Goal: Find specific page/section: Find specific page/section

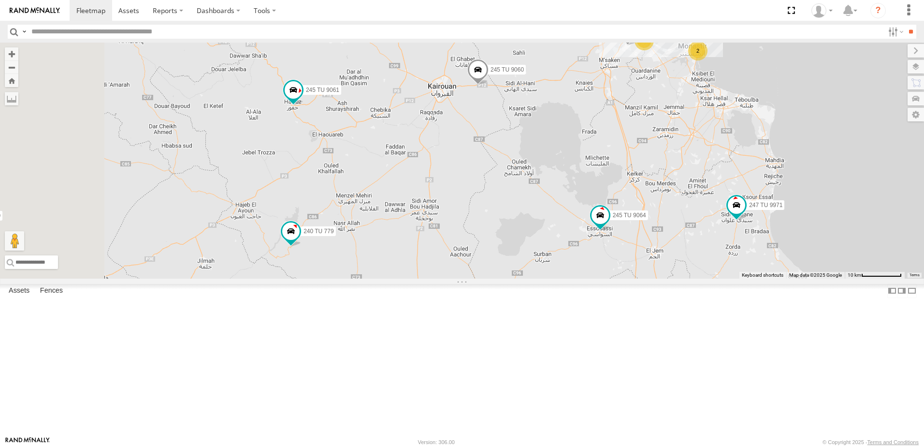
click at [486, 221] on div "245 TU 4334 231 TU 3159 245 TU 9053 245 TU 9061 246 TU 8280 245 TU 9060 240 TU …" at bounding box center [462, 161] width 924 height 236
click at [489, 85] on span at bounding box center [477, 72] width 21 height 26
click at [612, 176] on div "245 TU 4334 231 TU 3159 245 TU 9053 245 TU 9061 246 TU 8280 245 TU 9060 240 TU …" at bounding box center [462, 161] width 924 height 236
click at [302, 99] on span at bounding box center [293, 90] width 17 height 17
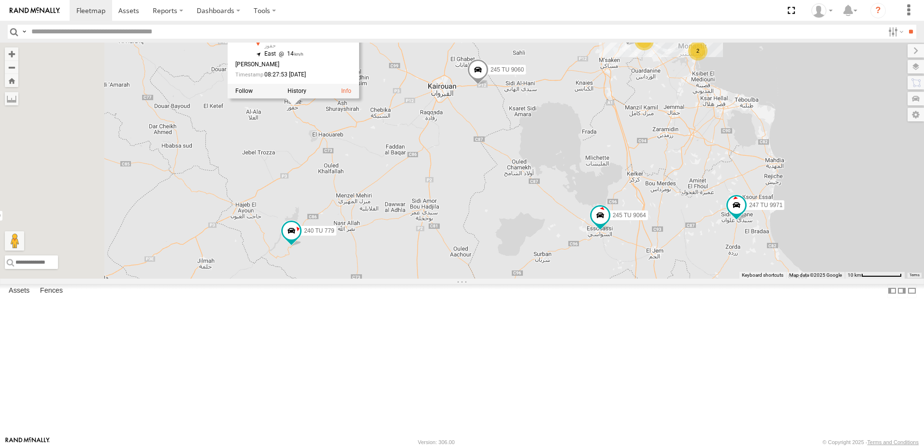
drag, startPoint x: 452, startPoint y: 211, endPoint x: 456, endPoint y: 231, distance: 19.7
click at [452, 210] on div "245 TU 4334 231 TU 3159 245 TU 9053 245 TU 9061 246 TU 8280 245 TU 9060 240 TU …" at bounding box center [462, 161] width 924 height 236
click at [560, 235] on div "245 TU 4334 231 TU 3159 245 TU 9053 245 TU 9061 246 TU 8280 245 TU 9060 240 TU …" at bounding box center [462, 161] width 924 height 236
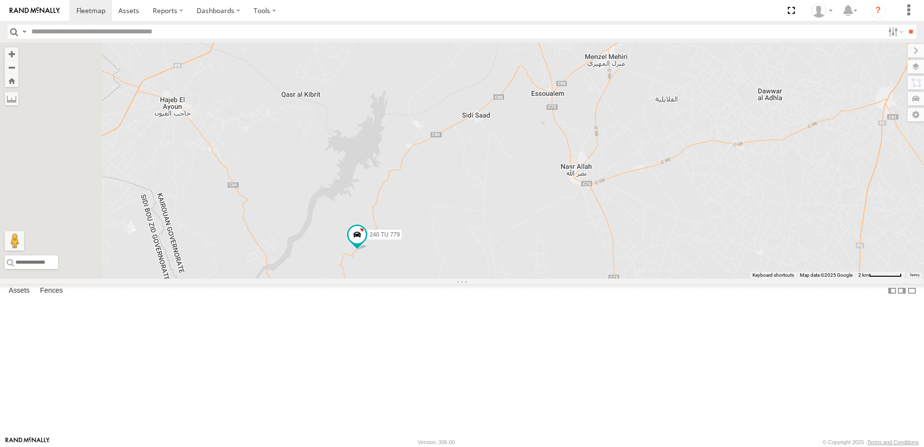
drag, startPoint x: 381, startPoint y: 292, endPoint x: 509, endPoint y: 344, distance: 138.6
click at [509, 278] on div "245 TU 4334 231 TU 3159 245 TU 9053 245 TU 9061 246 TU 8280 245 TU 9060 240 TU …" at bounding box center [462, 161] width 924 height 236
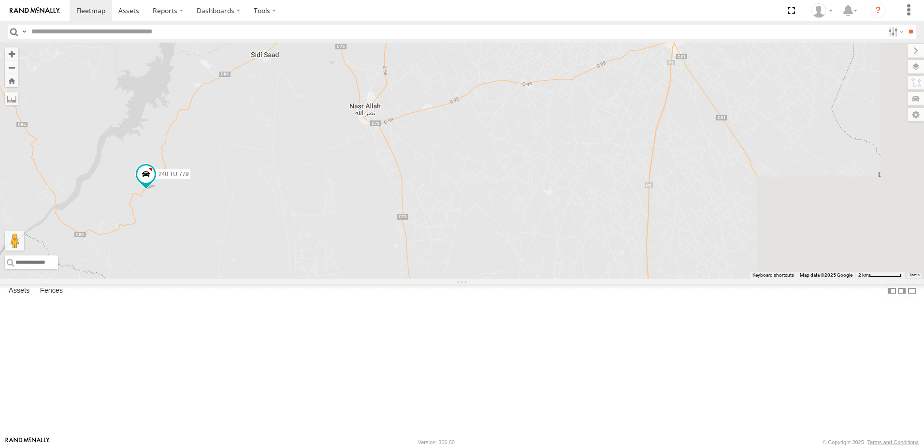
drag, startPoint x: 708, startPoint y: 271, endPoint x: 514, endPoint y: 226, distance: 198.4
click at [514, 229] on div "245 TU 4334 231 TU 3159 245 TU 9053 245 TU 9061 246 TU 8280 245 TU 9060 240 TU …" at bounding box center [462, 161] width 924 height 236
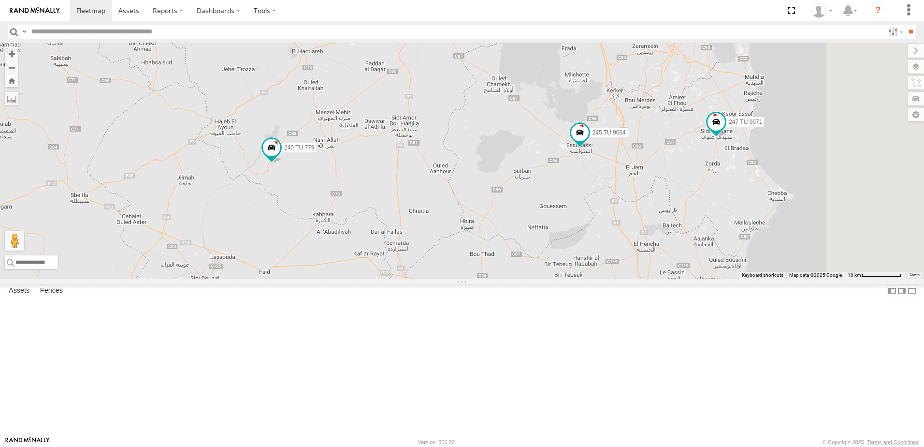
drag, startPoint x: 570, startPoint y: 277, endPoint x: 551, endPoint y: 262, distance: 25.1
click at [551, 262] on div "245 TU 4334 231 TU 3159 245 TU 9053 245 TU 9061 246 TU 8280 245 TU 9060 240 TU …" at bounding box center [462, 161] width 924 height 236
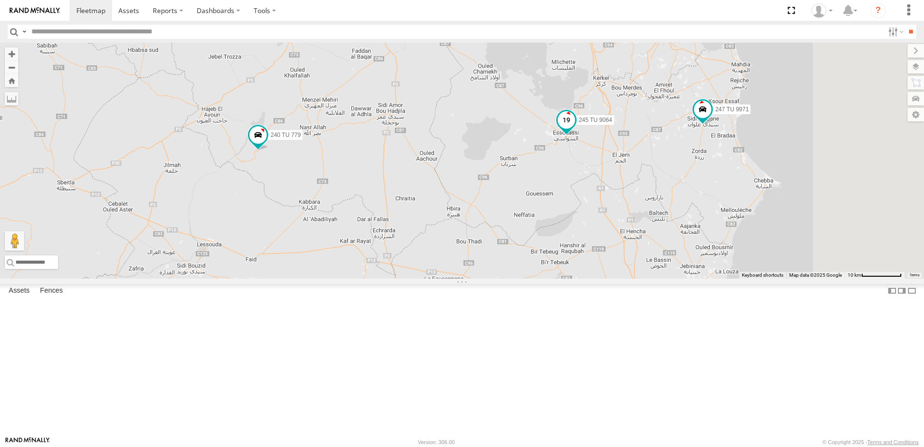
click at [577, 135] on span at bounding box center [566, 122] width 21 height 26
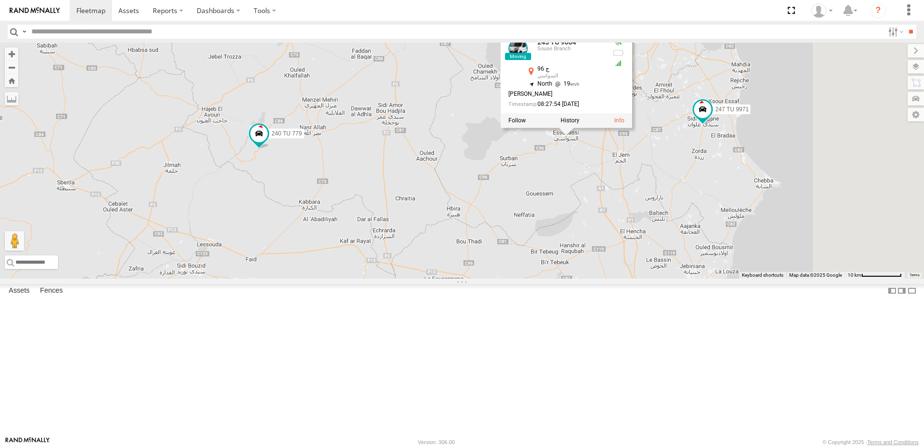
click at [700, 264] on div "245 TU 4334 231 TU 3159 245 TU 9053 245 TU 9061 246 TU 8280 245 TU 9060 240 TU …" at bounding box center [462, 161] width 924 height 236
drag, startPoint x: 769, startPoint y: 255, endPoint x: 761, endPoint y: 258, distance: 8.1
click at [761, 258] on div "245 TU 4334 231 TU 3159 245 TU 9053 245 TU 9061 246 TU 8280 245 TU 9060 240 TU …" at bounding box center [462, 161] width 924 height 236
click at [739, 247] on div "245 TU 4334 231 TU 3159 245 TU 9053 245 TU 9061 246 TU 8280 245 TU 9060 240 TU …" at bounding box center [462, 161] width 924 height 236
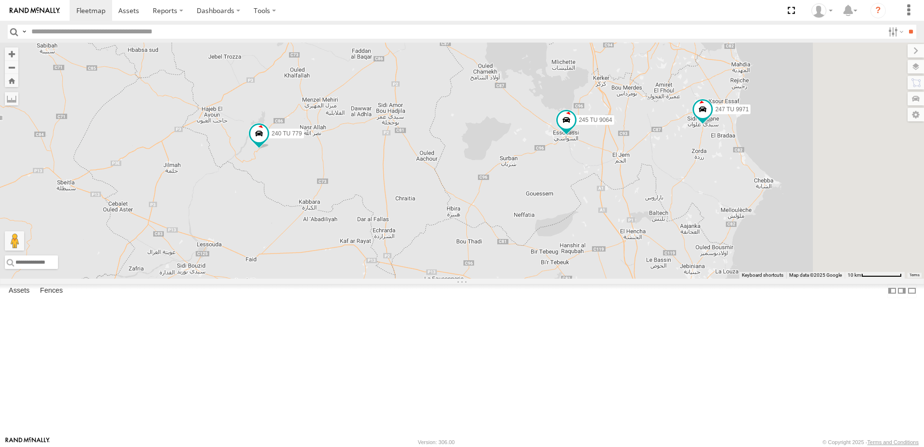
drag, startPoint x: 782, startPoint y: 258, endPoint x: 678, endPoint y: 288, distance: 108.6
click at [678, 278] on div "245 TU 4334 231 TU 3159 245 TU 9053 245 TU 9061 246 TU 8280 245 TU 9060 240 TU …" at bounding box center [462, 161] width 924 height 236
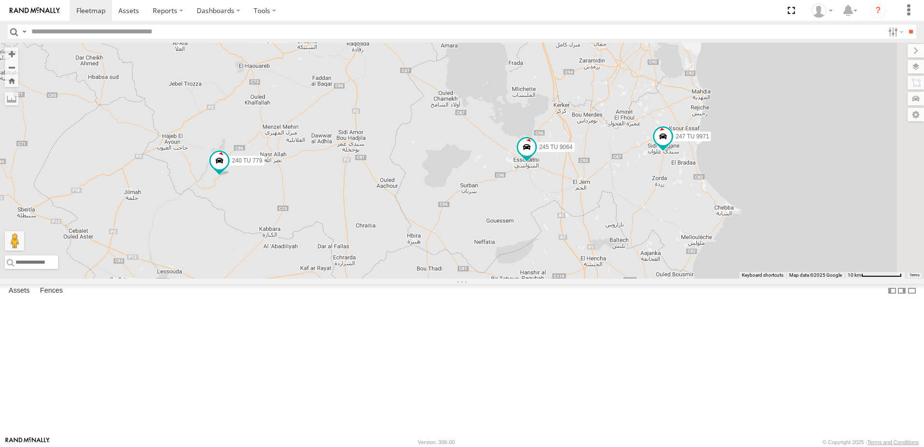
drag, startPoint x: 687, startPoint y: 262, endPoint x: 625, endPoint y: 290, distance: 68.2
click at [625, 278] on div "245 TU 4334 231 TU 3159 245 TU 9053 245 TU 9061 246 TU 8280 245 TU 9060 240 TU …" at bounding box center [462, 161] width 924 height 236
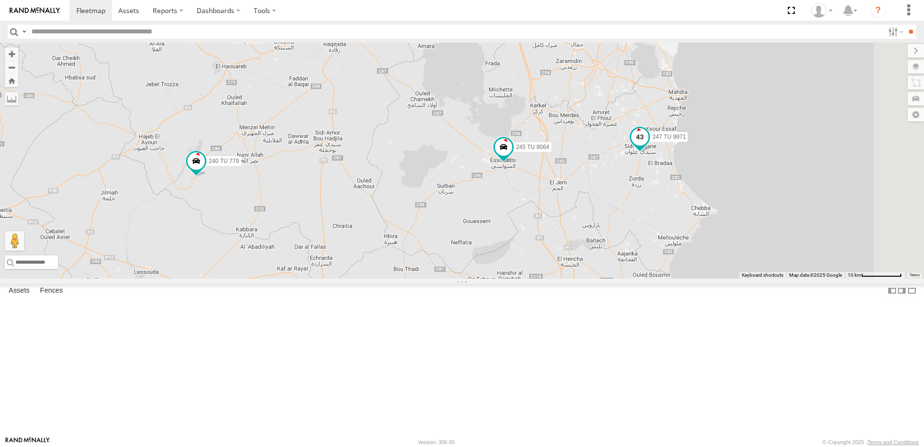
click at [649, 145] on span at bounding box center [639, 136] width 17 height 17
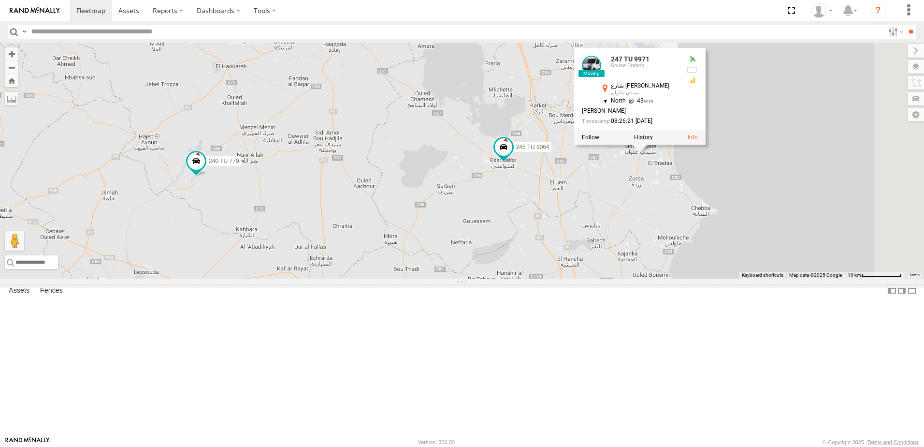
click at [705, 257] on div "245 TU 4334 231 TU 3159 245 TU 9053 245 TU 9061 246 TU 8280 245 TU 9060 240 TU …" at bounding box center [462, 161] width 924 height 236
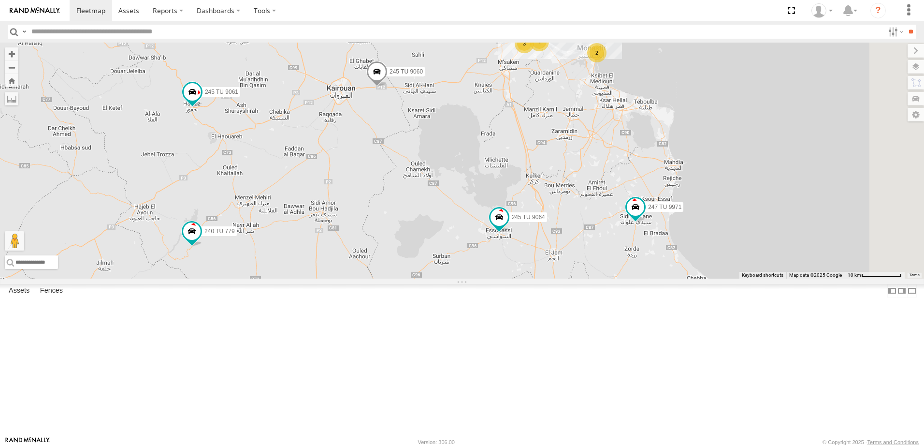
drag, startPoint x: 705, startPoint y: 247, endPoint x: 701, endPoint y: 325, distance: 78.4
click at [701, 278] on div "245 TU 4334 231 TU 3159 245 TU 9053 245 TU 9061 246 TU 8280 245 TU 9060 240 TU …" at bounding box center [462, 161] width 924 height 236
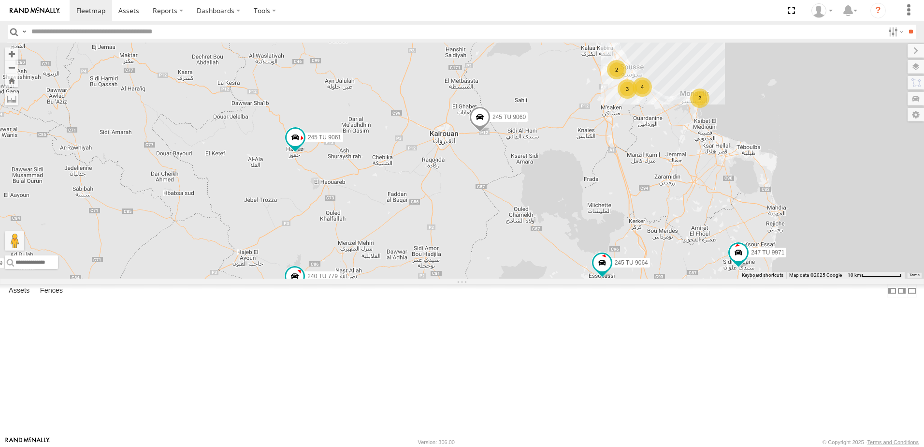
drag, startPoint x: 559, startPoint y: 207, endPoint x: 655, endPoint y: 264, distance: 111.2
click at [655, 264] on div "245 TU 4334 231 TU 3159 245 TU 9053 245 TU 9061 246 TU 8280 245 TU 9060 240 TU …" at bounding box center [462, 161] width 924 height 236
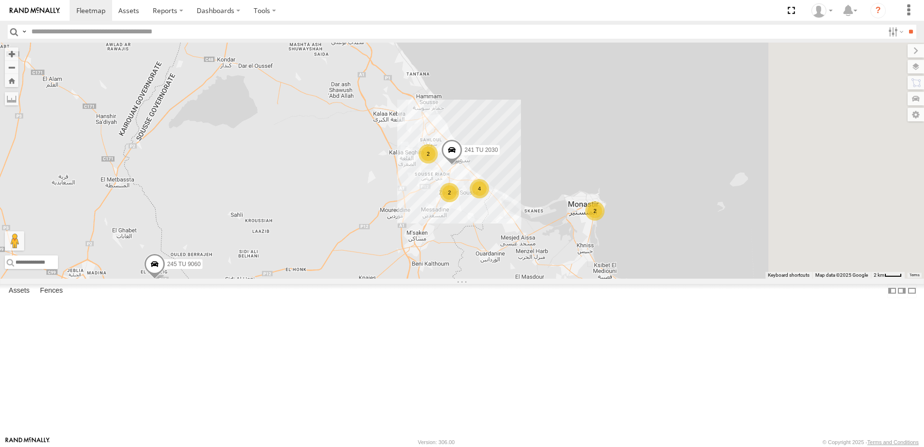
drag, startPoint x: 924, startPoint y: 143, endPoint x: 638, endPoint y: 293, distance: 323.5
click at [765, 275] on div "245 TU 4334 231 TU 3159 245 TU 9053 245 TU 9061 246 TU 8280 245 TU 9060 240 TU …" at bounding box center [462, 161] width 924 height 236
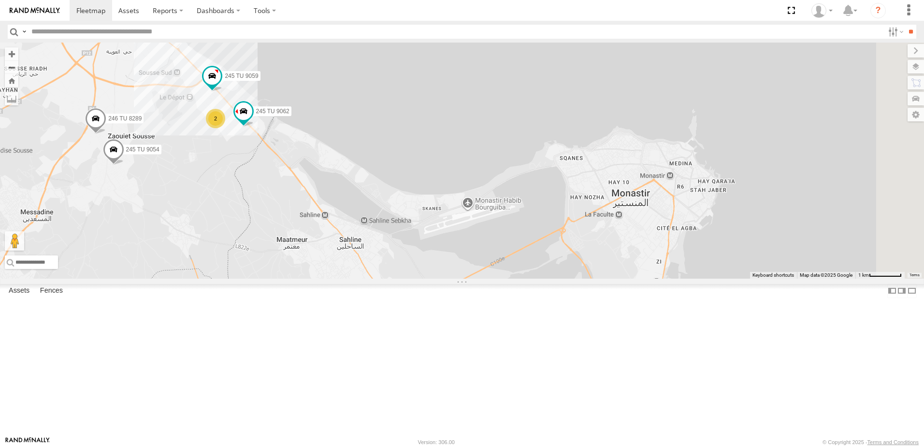
drag, startPoint x: 803, startPoint y: 262, endPoint x: 524, endPoint y: 263, distance: 279.4
click at [524, 263] on div "245 TU 4334 231 TU 3159 245 TU 9053 245 TU 9061 246 TU 8280 245 TU 9060 240 TU …" at bounding box center [462, 161] width 924 height 236
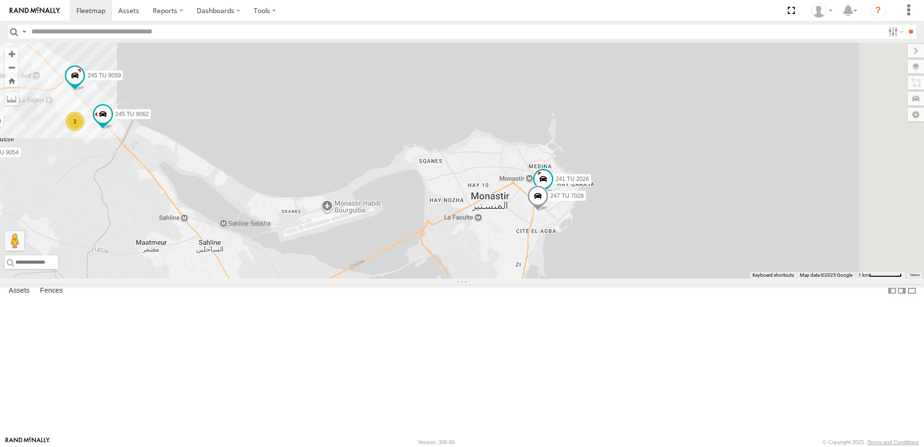
drag, startPoint x: 538, startPoint y: 282, endPoint x: 593, endPoint y: 290, distance: 55.1
click at [587, 278] on div "245 TU 4334 231 TU 3159 245 TU 9053 245 TU 9061 246 TU 8280 245 TU 9060 240 TU …" at bounding box center [462, 161] width 924 height 236
click at [554, 194] on div "241 TU 2026" at bounding box center [543, 181] width 21 height 26
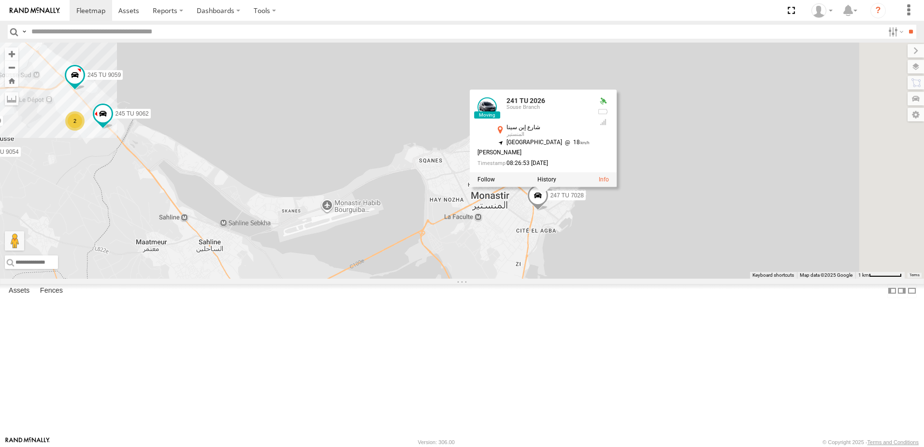
click at [502, 278] on div "245 TU 4334 231 TU 3159 245 TU 9053 245 TU 9061 246 TU 8280 245 TU 9060 240 TU …" at bounding box center [462, 161] width 924 height 236
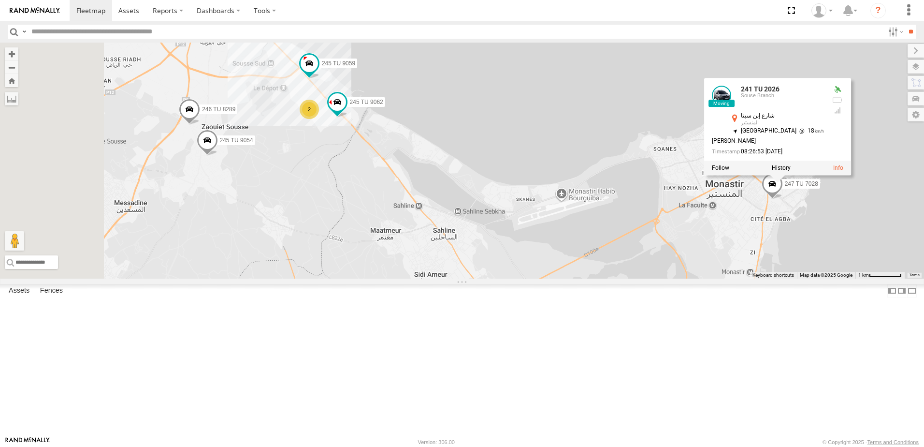
drag, startPoint x: 490, startPoint y: 315, endPoint x: 724, endPoint y: 304, distance: 234.7
click at [724, 278] on div "245 TU 4334 231 TU 3159 245 TU 9053 245 TU 9061 246 TU 8280 245 TU 9060 240 TU …" at bounding box center [462, 161] width 924 height 236
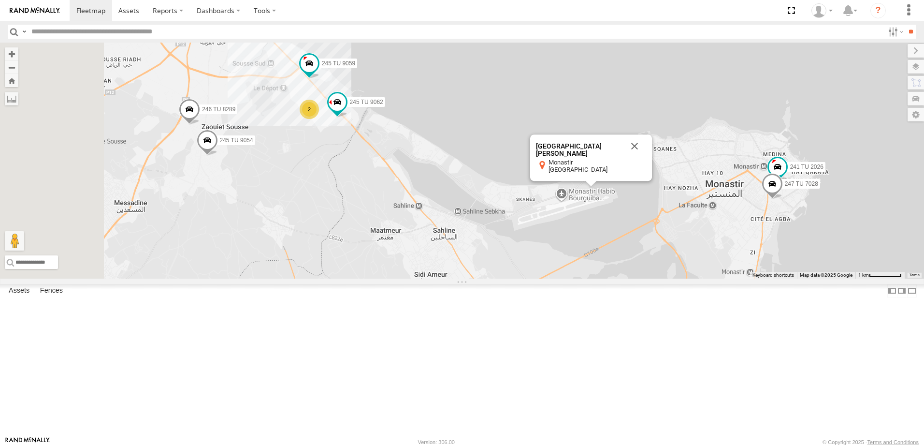
click at [545, 278] on div "245 TU 4334 231 TU 3159 245 TU 9053 245 TU 9061 246 TU 8280 245 TU 9060 240 TU …" at bounding box center [462, 161] width 924 height 236
drag, startPoint x: 758, startPoint y: 228, endPoint x: 617, endPoint y: 263, distance: 145.0
click at [646, 158] on button "Close" at bounding box center [634, 146] width 23 height 23
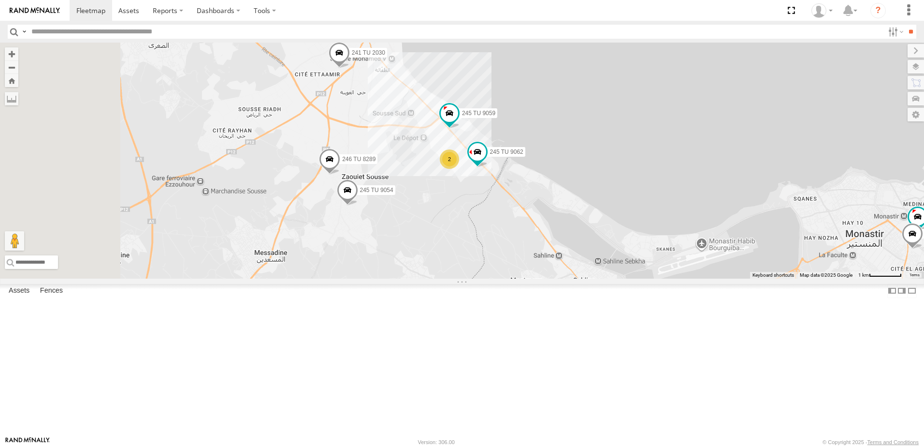
drag, startPoint x: 457, startPoint y: 213, endPoint x: 596, endPoint y: 263, distance: 147.8
click at [598, 265] on div "245 TU 4334 231 TU 3159 245 TU 9053 245 TU 9061 246 TU 8280 245 TU 9060 240 TU …" at bounding box center [462, 161] width 924 height 236
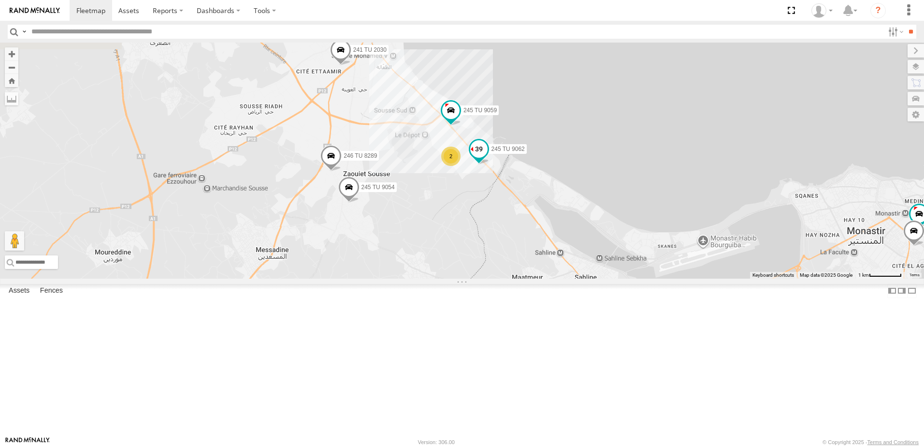
click at [488, 158] on span at bounding box center [478, 148] width 17 height 17
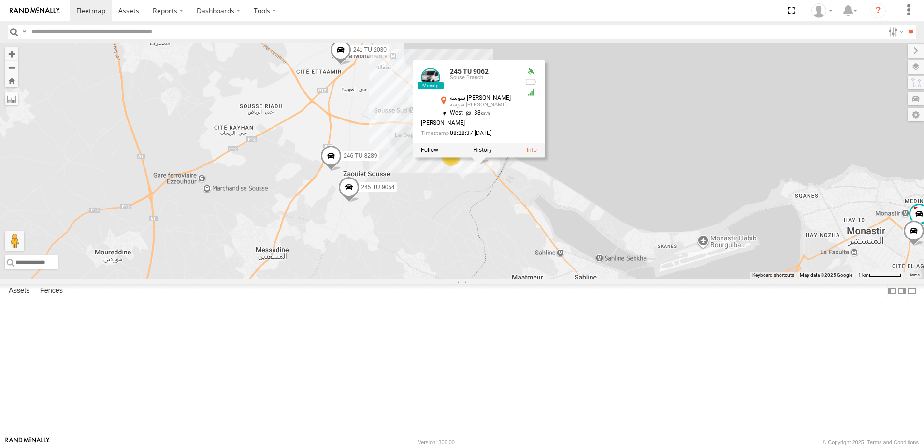
click at [558, 268] on div "245 TU 4334 231 TU 3159 245 TU 9053 245 TU 9061 246 TU 8280 245 TU 9060 240 TU …" at bounding box center [462, 161] width 924 height 236
click at [598, 278] on div "245 TU 4334 231 TU 3159 245 TU 9053 245 TU 9061 246 TU 8280 245 TU 9060 240 TU …" at bounding box center [462, 161] width 924 height 236
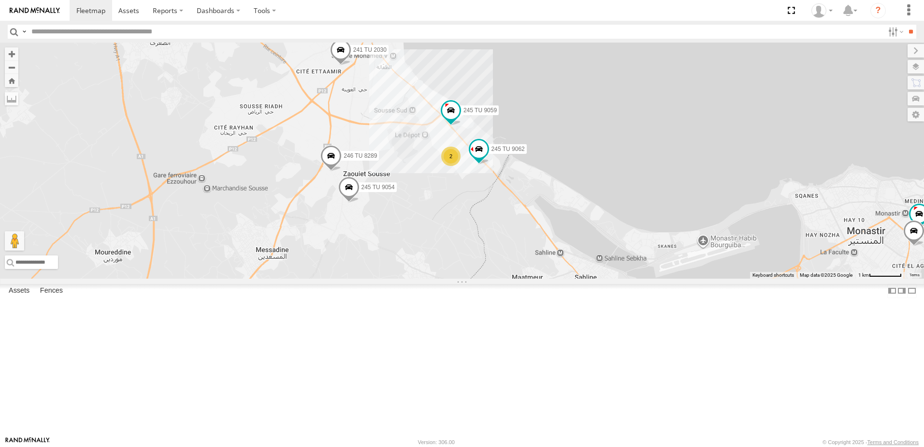
click at [342, 172] on span at bounding box center [330, 158] width 21 height 26
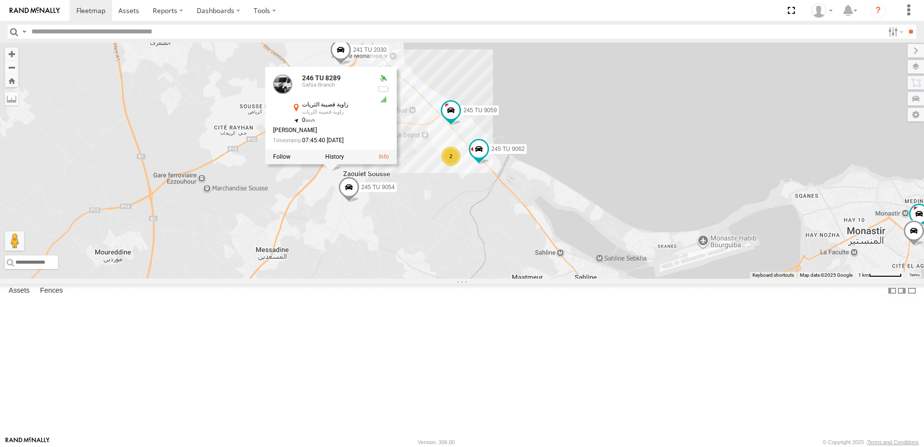
click at [566, 273] on div "245 TU 4334 231 TU 3159 245 TU 9053 245 TU 9061 246 TU 8280 245 TU 9060 240 TU …" at bounding box center [462, 161] width 924 height 236
click at [552, 278] on div "245 TU 4334 231 TU 3159 245 TU 9053 245 TU 9061 246 TU 8280 245 TU 9060 240 TU …" at bounding box center [462, 161] width 924 height 236
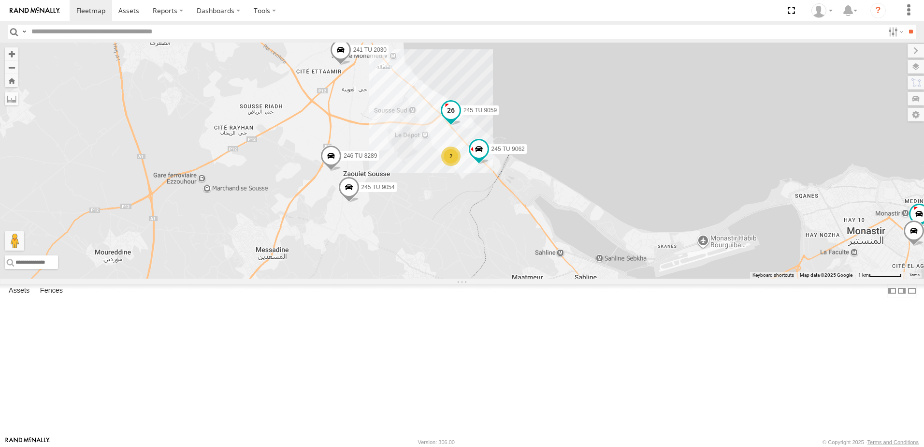
click at [460, 119] on span at bounding box center [450, 110] width 17 height 17
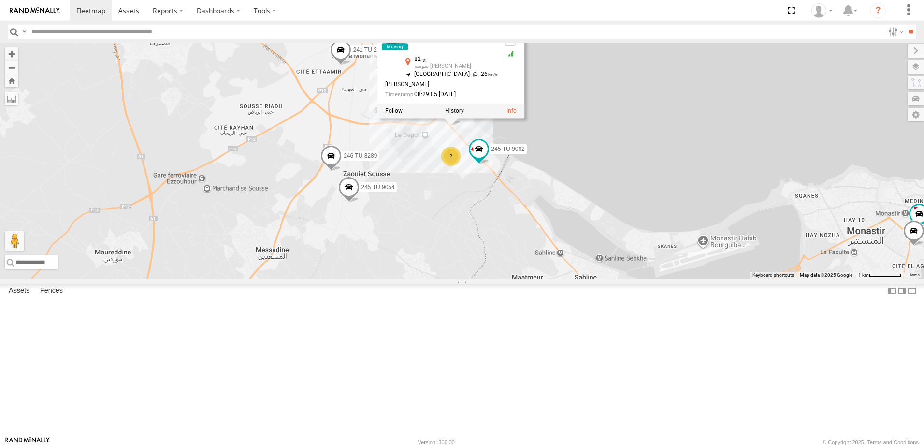
click at [582, 264] on div "245 TU 4334 231 TU 3159 245 TU 9053 245 TU 9061 246 TU 8280 245 TU 9060 240 TU …" at bounding box center [462, 161] width 924 height 236
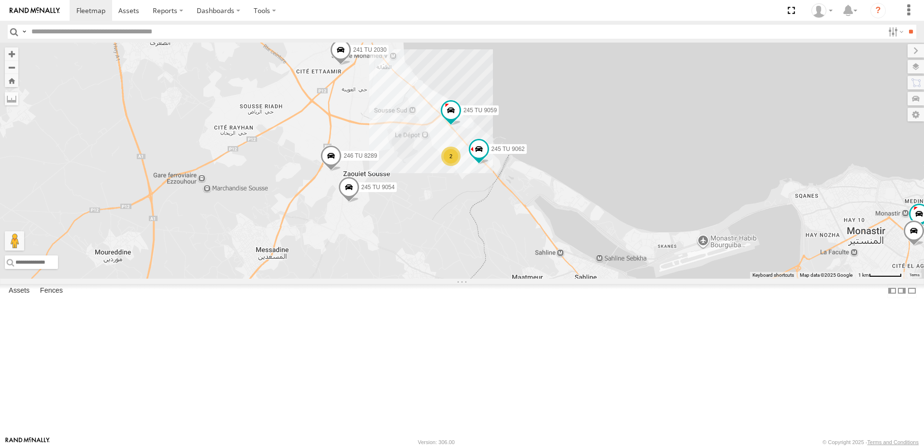
drag, startPoint x: 490, startPoint y: 186, endPoint x: 521, endPoint y: 246, distance: 67.2
click at [596, 278] on div "245 TU 4334 231 TU 3159 245 TU 9053 245 TU 9061 246 TU 8280 245 TU 9060 240 TU …" at bounding box center [462, 161] width 924 height 236
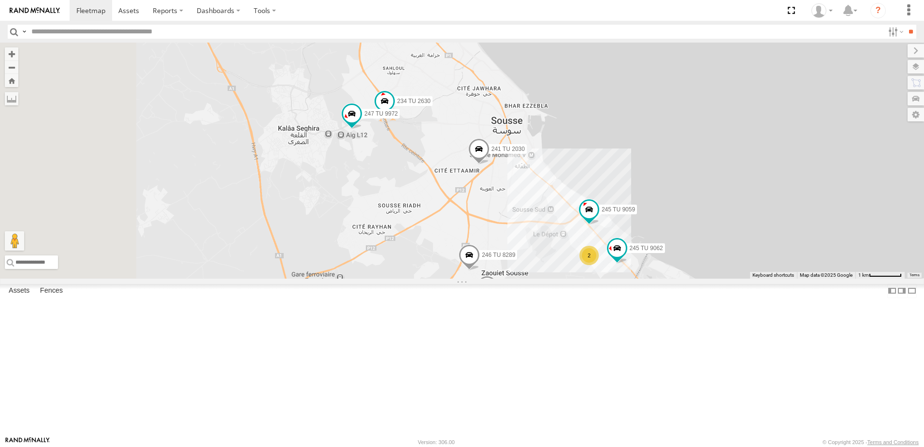
drag, startPoint x: 495, startPoint y: 169, endPoint x: 628, endPoint y: 266, distance: 165.0
click at [634, 268] on div "245 TU 4334 231 TU 3159 245 TU 9053 245 TU 9061 246 TU 8280 245 TU 9060 240 TU …" at bounding box center [462, 161] width 924 height 236
click at [364, 123] on span at bounding box center [355, 114] width 17 height 17
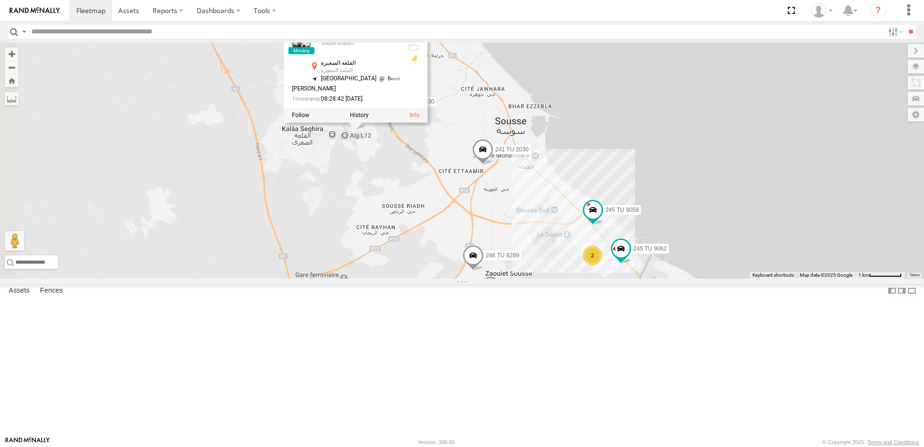
click at [518, 251] on div "245 TU 4334 231 TU 3159 245 TU 9053 245 TU 9061 246 TU 8280 245 TU 9060 240 TU …" at bounding box center [462, 161] width 924 height 236
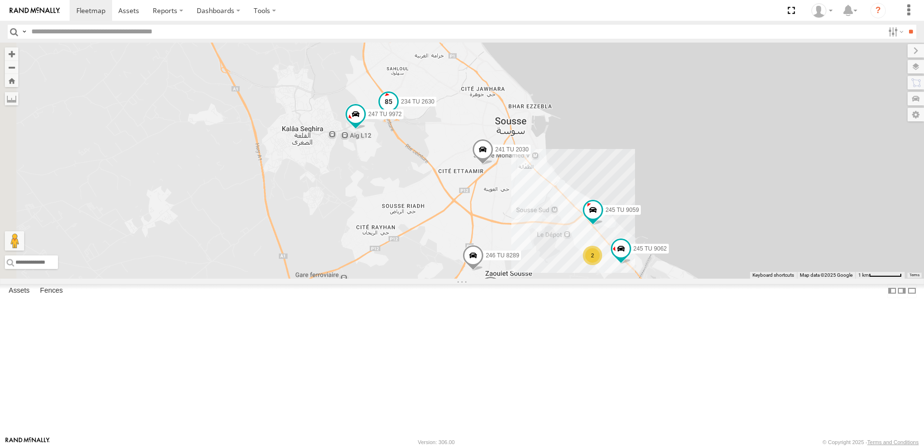
click at [397, 110] on span at bounding box center [388, 101] width 17 height 17
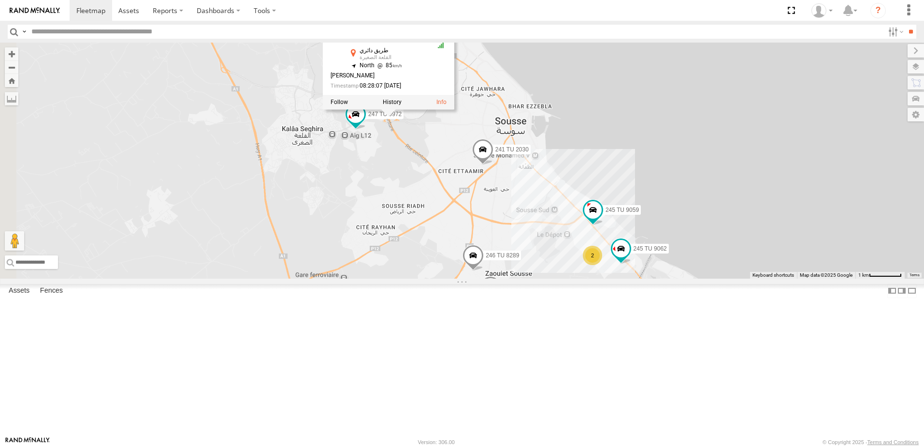
click at [565, 232] on div "245 TU 4334 231 TU 3159 245 TU 9053 245 TU 9061 246 TU 8280 245 TU 9060 240 TU …" at bounding box center [462, 161] width 924 height 236
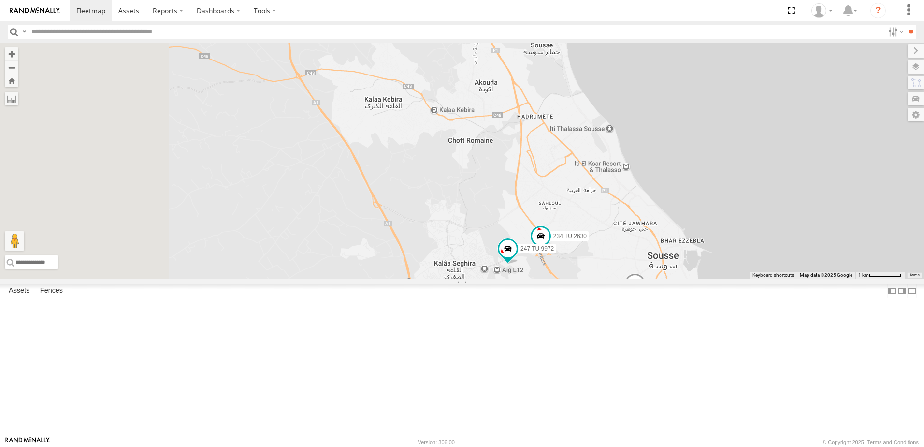
drag, startPoint x: 539, startPoint y: 251, endPoint x: 675, endPoint y: 359, distance: 172.7
click at [689, 278] on div "245 TU 4334 231 TU 3159 245 TU 9053 245 TU 9061 246 TU 8280 245 TU 9060 240 TU …" at bounding box center [462, 161] width 924 height 236
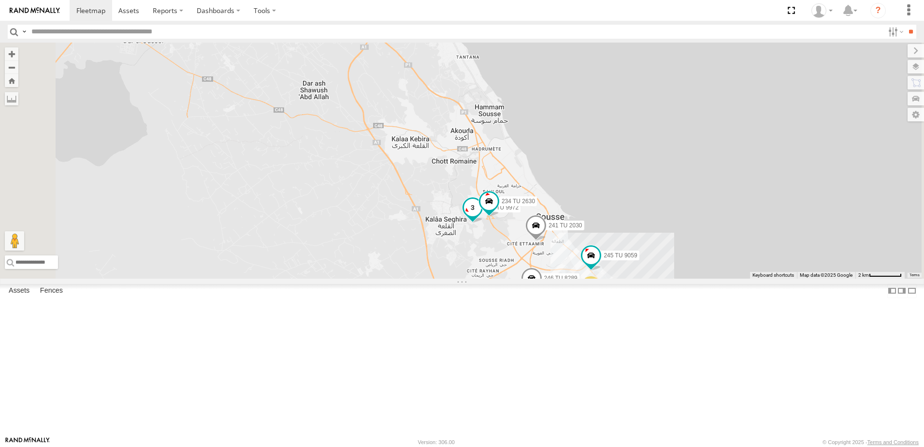
click at [483, 223] on span at bounding box center [472, 210] width 21 height 26
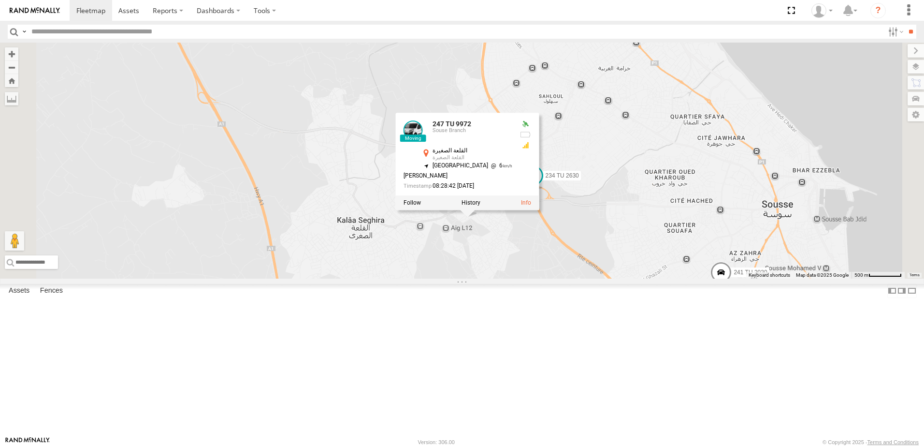
click at [595, 278] on div "245 TU 4334 231 TU 3159 245 TU 9053 245 TU 9061 246 TU 8280 245 TU 9060 240 TU …" at bounding box center [462, 161] width 924 height 236
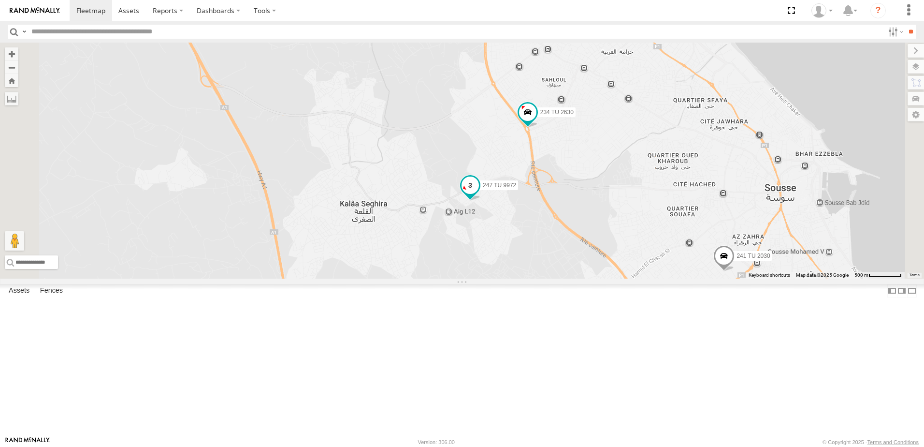
click at [516, 189] on span "247 TU 9972" at bounding box center [499, 185] width 33 height 7
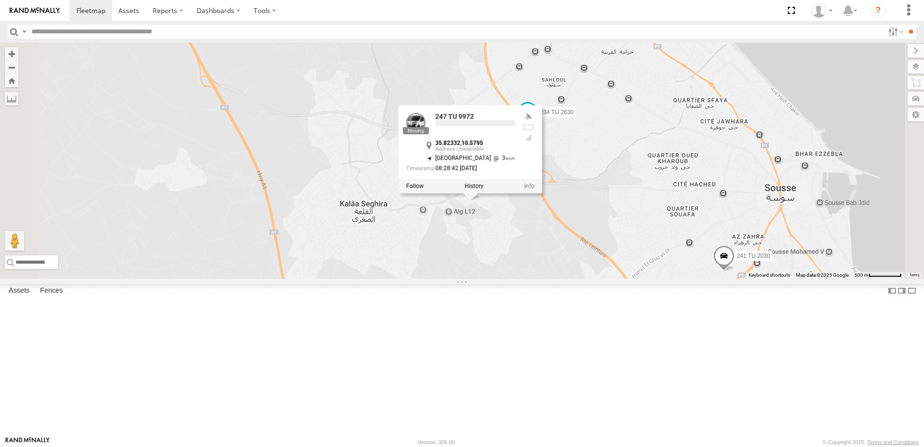
click at [572, 278] on div "245 TU 4334 231 TU 3159 245 TU 9053 245 TU 9061 246 TU 8280 245 TU 9060 240 TU …" at bounding box center [462, 161] width 924 height 236
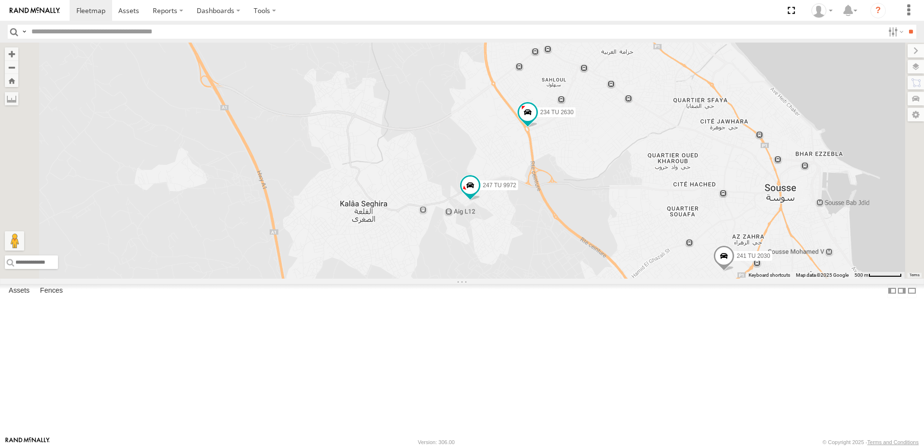
click at [572, 278] on div "245 TU 4334 231 TU 3159 245 TU 9053 245 TU 9061 246 TU 8280 245 TU 9060 240 TU …" at bounding box center [462, 161] width 924 height 236
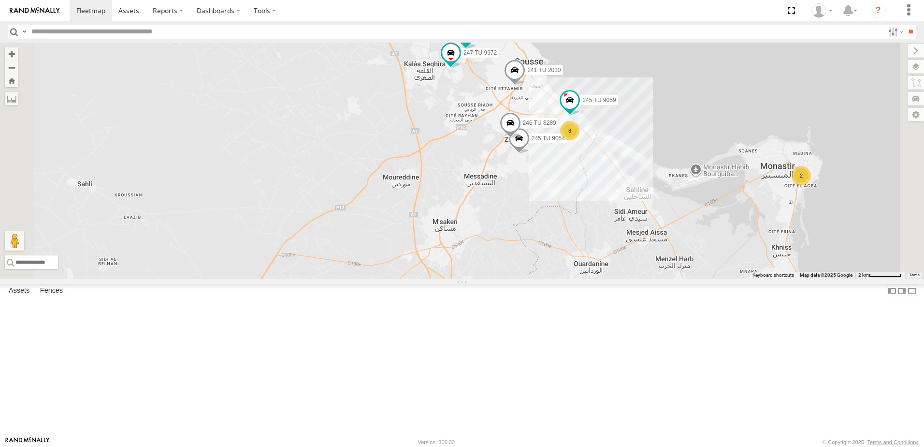
drag, startPoint x: 393, startPoint y: 262, endPoint x: 446, endPoint y: 189, distance: 90.7
click at [446, 189] on div "245 TU 4334 231 TU 3159 245 TU 9053 245 TU 9061 246 TU 8280 245 TU 9060 240 TU …" at bounding box center [462, 161] width 924 height 236
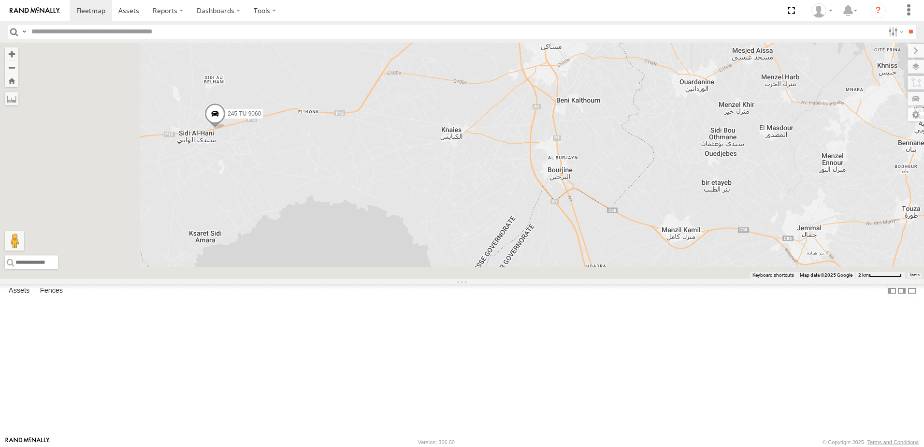
click at [482, 169] on div "245 TU 4334 231 TU 3159 245 TU 9053 245 TU 9061 246 TU 8280 245 TU 9060 240 TU …" at bounding box center [462, 161] width 924 height 236
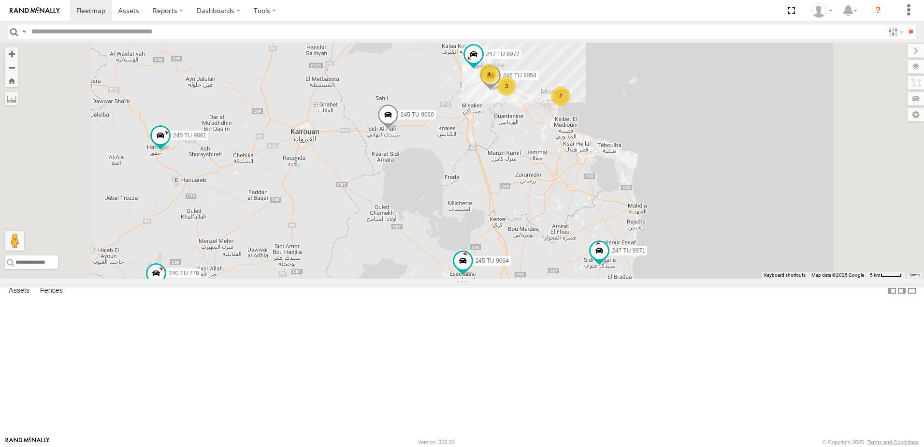
drag, startPoint x: 403, startPoint y: 344, endPoint x: 496, endPoint y: 317, distance: 96.8
click at [496, 278] on div "245 TU 4334 231 TU 3159 245 TU 9053 245 TU 9061 246 TU 8280 245 TU 9060 240 TU …" at bounding box center [462, 161] width 924 height 236
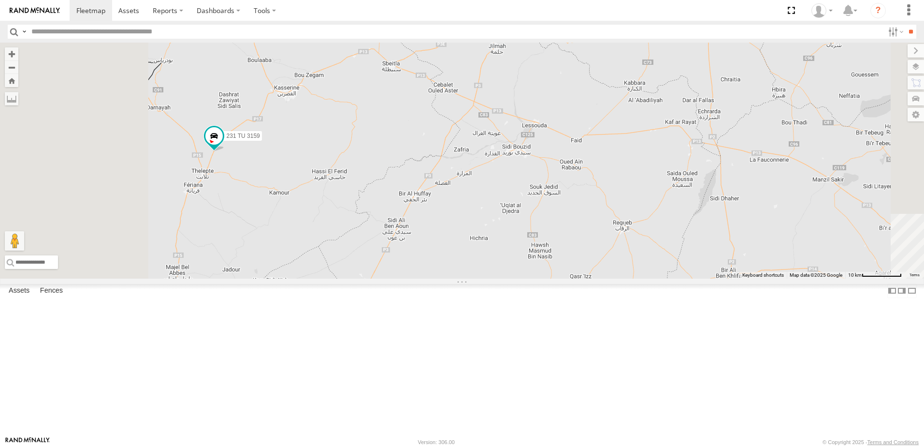
drag, startPoint x: 488, startPoint y: 179, endPoint x: 555, endPoint y: 252, distance: 99.2
click at [557, 252] on div "231 TU 3159 245 TU 9053 245 TU 9055 245 TU 9061 240 TU 779 245 TU 4334 245 TU 9…" at bounding box center [462, 161] width 924 height 236
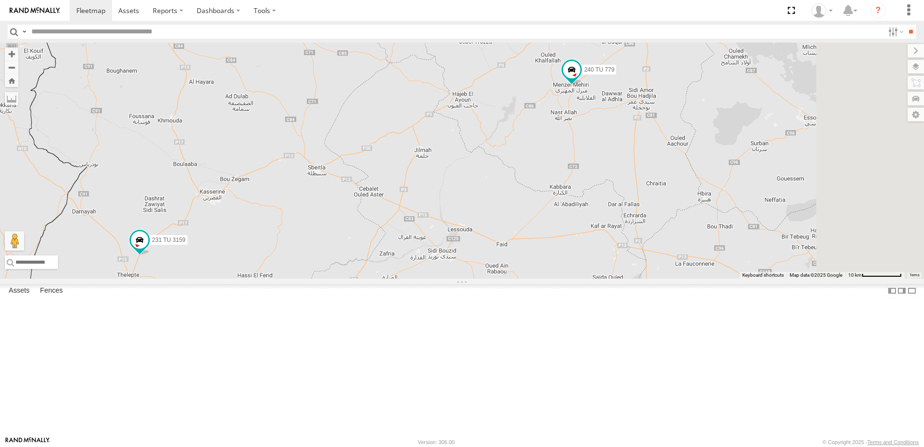
drag, startPoint x: 525, startPoint y: 239, endPoint x: 419, endPoint y: 328, distance: 138.9
click at [419, 278] on div "231 TU 3159 245 TU 9053 245 TU 9055 245 TU 9061 240 TU 779 245 TU 4334 245 TU 9…" at bounding box center [462, 161] width 924 height 236
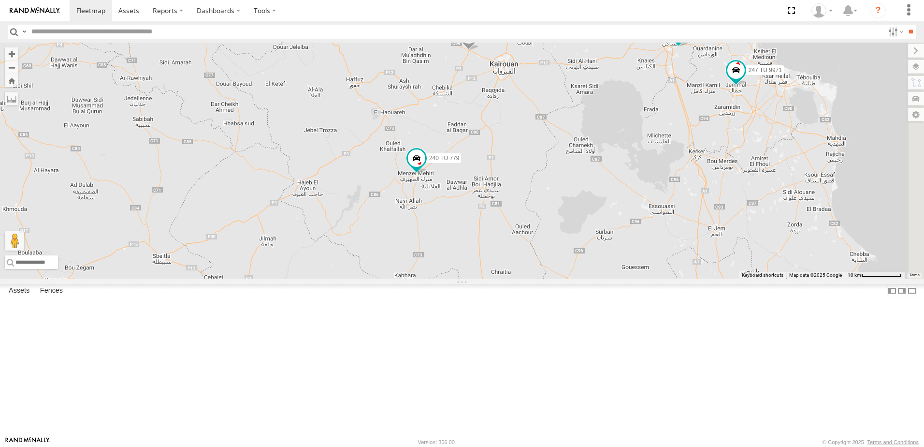
drag, startPoint x: 583, startPoint y: 237, endPoint x: 472, endPoint y: 319, distance: 137.7
click at [472, 278] on div "231 TU 3159 245 TU 9053 245 TU 9055 245 TU 9061 240 TU 779 245 TU 4334 245 TU 9…" at bounding box center [462, 161] width 924 height 236
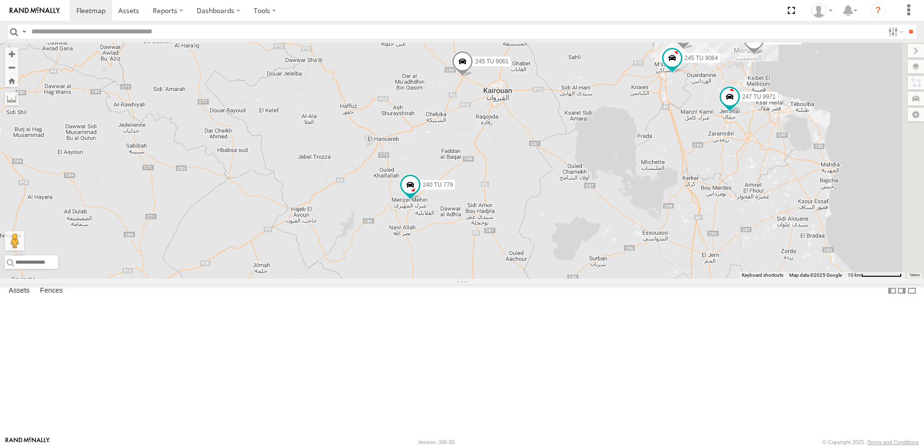
drag, startPoint x: 540, startPoint y: 290, endPoint x: 536, endPoint y: 320, distance: 30.3
click at [536, 278] on div "231 TU 3159 245 TU 9053 245 TU 9055 245 TU 9061 240 TU 779 245 TU 4334 245 TU 9…" at bounding box center [462, 161] width 924 height 236
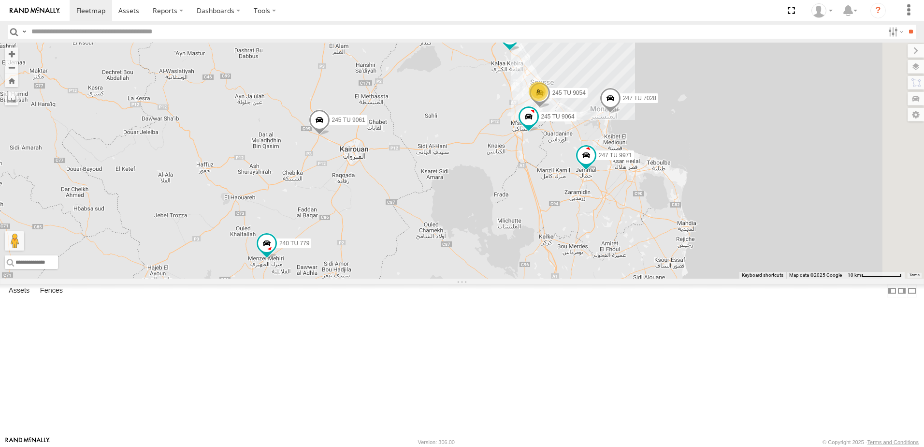
drag, startPoint x: 681, startPoint y: 232, endPoint x: 565, endPoint y: 272, distance: 122.8
click at [565, 272] on div "231 TU 3159 245 TU 9053 245 TU 9055 245 TU 9061 240 TU 779 245 TU 4334 245 TU 9…" at bounding box center [462, 161] width 924 height 236
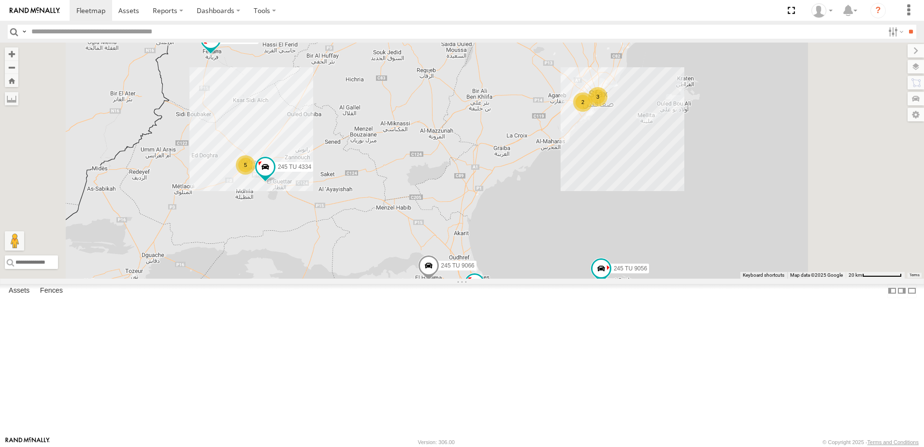
drag, startPoint x: 508, startPoint y: 208, endPoint x: 457, endPoint y: 224, distance: 53.7
click at [457, 224] on div "231 TU 3159 245 TU 4334 3 245 TU 9057 2 2 5 245 TU 9058 245 TU 9066 245 TU 9056" at bounding box center [462, 161] width 924 height 236
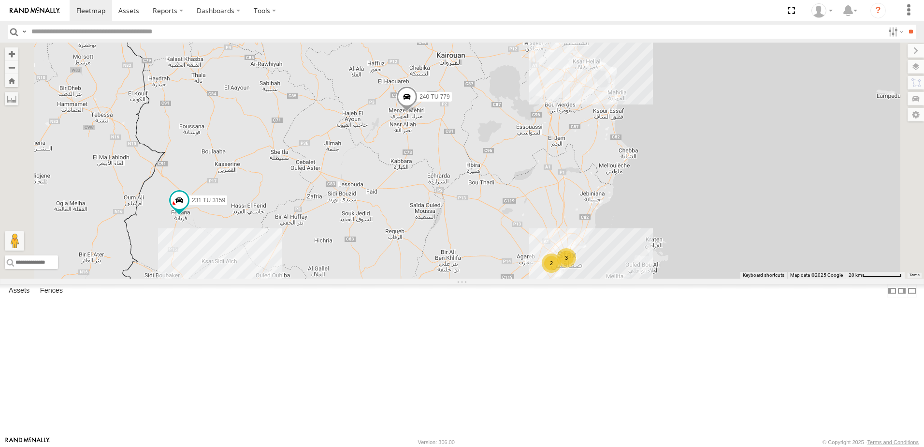
drag, startPoint x: 579, startPoint y: 288, endPoint x: 554, endPoint y: 419, distance: 132.8
click at [554, 278] on div "231 TU 3159 245 TU 4334 3 245 TU 9057 2 2 5 245 TU 9058 245 TU 9066 245 TU 9056…" at bounding box center [462, 161] width 924 height 236
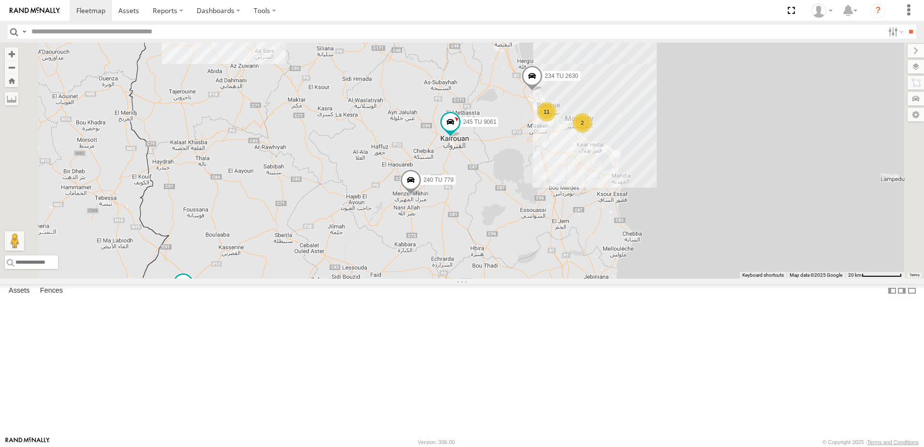
drag, startPoint x: 573, startPoint y: 359, endPoint x: 577, endPoint y: 316, distance: 43.2
click at [576, 278] on div "231 TU 3159 245 TU 4334 3 245 TU 9057 2 2 5 245 TU 9058 245 TU 9066 245 TU 9056…" at bounding box center [462, 161] width 924 height 236
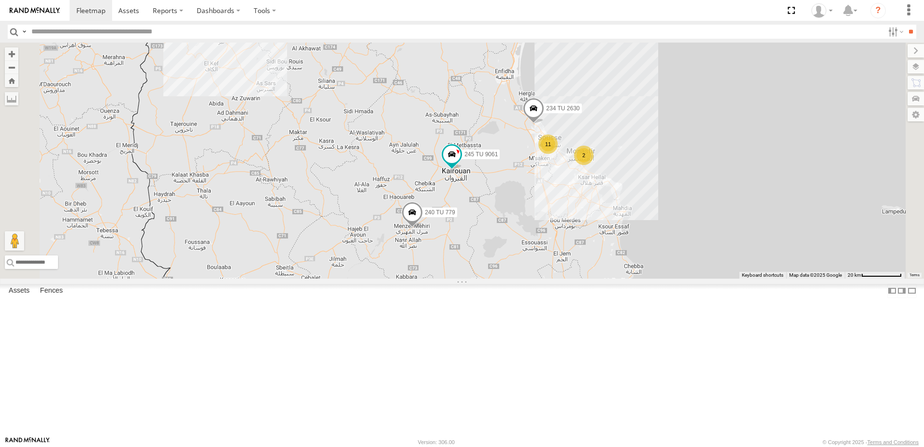
drag, startPoint x: 579, startPoint y: 305, endPoint x: 580, endPoint y: 330, distance: 25.2
click at [582, 278] on div "231 TU 3159 245 TU 4334 3 245 TU 9057 2 2 5 245 TU 9058 245 TU 9066 245 TU 9056…" at bounding box center [462, 161] width 924 height 236
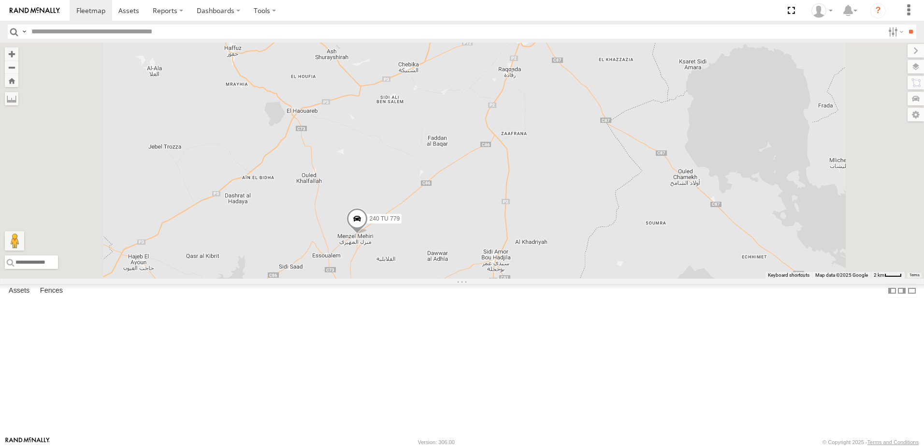
drag, startPoint x: 532, startPoint y: 303, endPoint x: 542, endPoint y: 326, distance: 25.1
click at [542, 278] on div "231 TU 3159 245 TU 4334 245 TU 9057 245 TU 9058 245 TU 9066 245 TU 9056 240 TU …" at bounding box center [462, 161] width 924 height 236
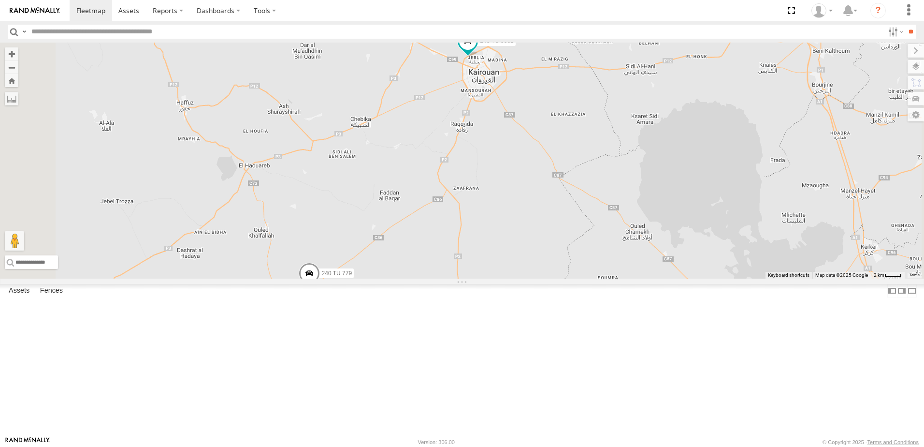
drag, startPoint x: 583, startPoint y: 247, endPoint x: 541, endPoint y: 294, distance: 63.7
click at [535, 278] on div "231 TU 3159 245 TU 4334 245 TU 9057 245 TU 9058 245 TU 9066 245 TU 9056 240 TU …" at bounding box center [462, 161] width 924 height 236
drag, startPoint x: 623, startPoint y: 169, endPoint x: 498, endPoint y: 246, distance: 146.1
click at [498, 246] on div "231 TU 3159 245 TU 4334 245 TU 9057 245 TU 9058 245 TU 9066 245 TU 9056 240 TU …" at bounding box center [462, 161] width 924 height 236
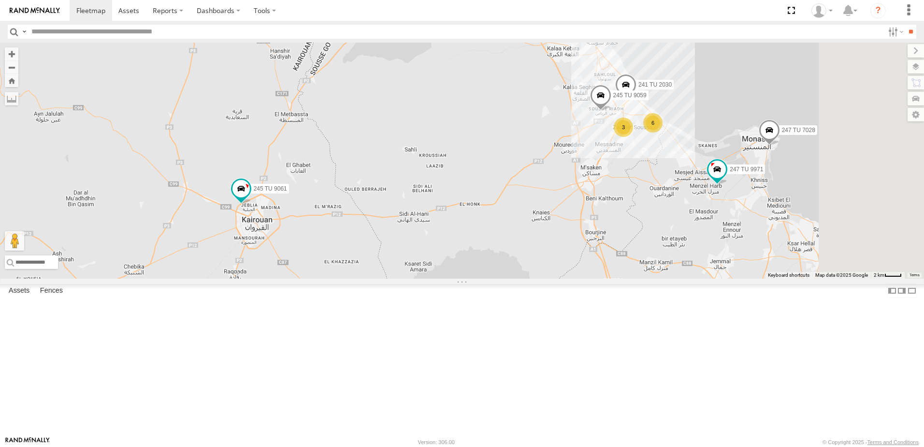
drag, startPoint x: 590, startPoint y: 255, endPoint x: 583, endPoint y: 268, distance: 14.7
click at [583, 268] on div "231 TU 3159 245 TU 4334 245 TU 9057 245 TU 9058 245 TU 9066 245 TU 9056 240 TU …" at bounding box center [462, 161] width 924 height 236
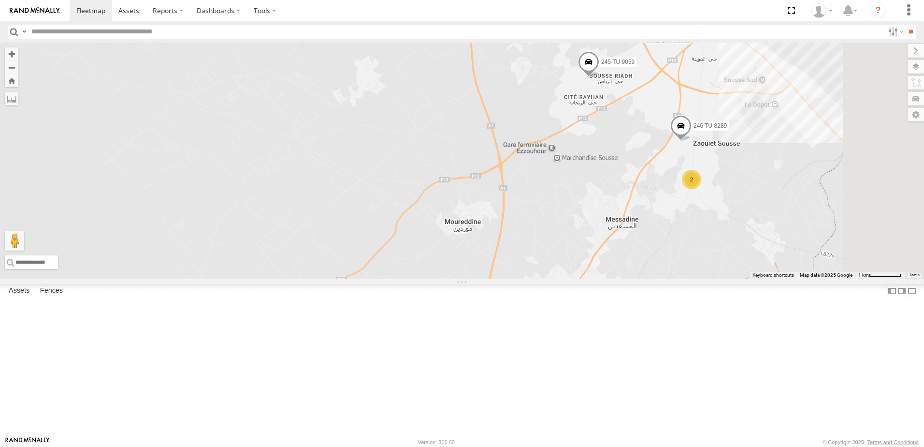
drag, startPoint x: 717, startPoint y: 196, endPoint x: 712, endPoint y: 196, distance: 5.3
click at [712, 196] on div "231 TU 3159 245 TU 4334 245 TU 9057 245 TU 9058 245 TU 9066 245 TU 9056 240 TU …" at bounding box center [462, 161] width 924 height 236
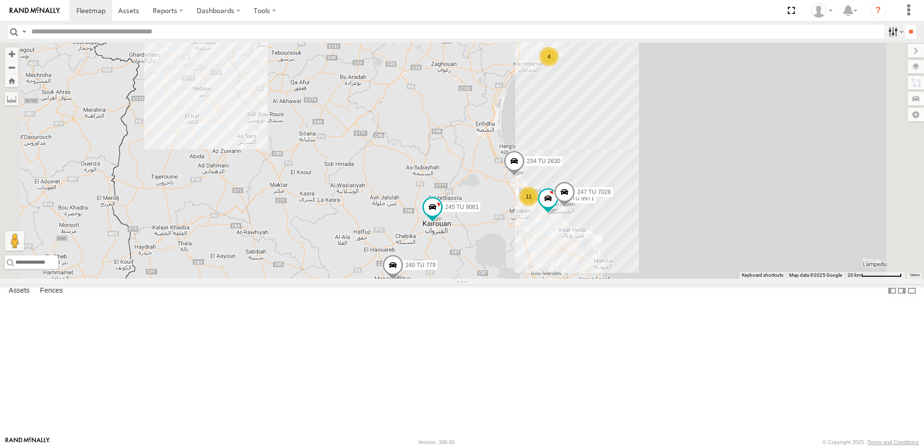
click at [890, 32] on label at bounding box center [895, 32] width 21 height 14
click at [0, 0] on span "Souse Branch" at bounding box center [0, 0] width 0 height 0
click at [906, 35] on input "**" at bounding box center [910, 32] width 11 height 14
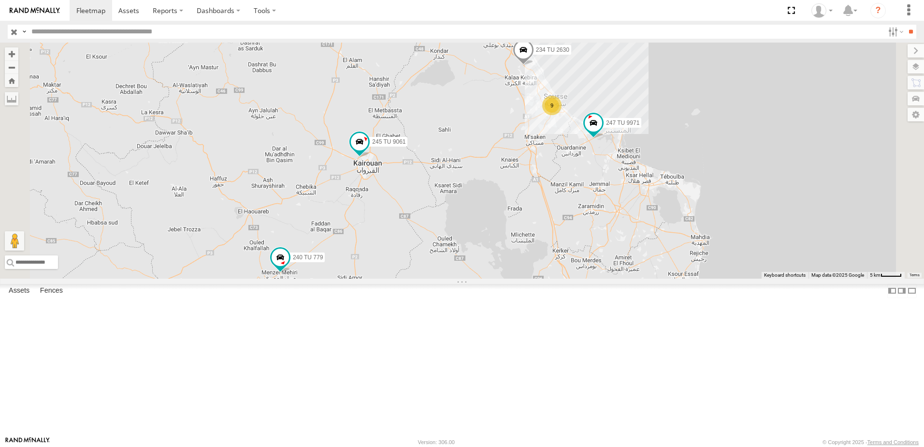
drag, startPoint x: 537, startPoint y: 242, endPoint x: 496, endPoint y: 256, distance: 43.1
click at [496, 256] on div "234 TU 2630 245 TU 9061 240 TU 779 247 TU 9971 9" at bounding box center [462, 161] width 924 height 236
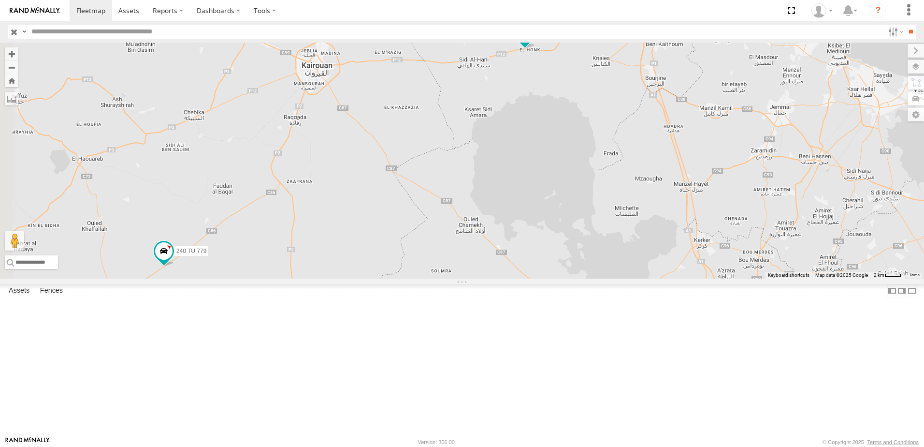
drag, startPoint x: 416, startPoint y: 305, endPoint x: 501, endPoint y: 202, distance: 133.6
click at [501, 202] on div "234 TU 2630 245 TU 9061 240 TU 779 241 TU 2030 8 245 TU 9059" at bounding box center [462, 161] width 924 height 236
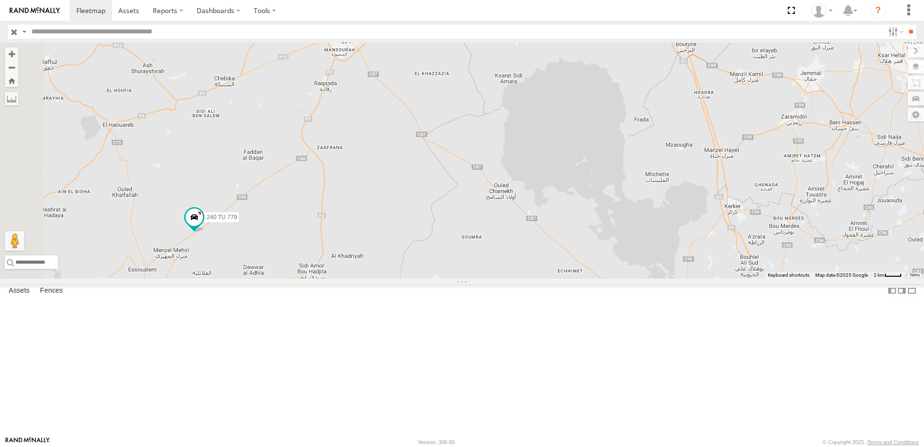
drag, startPoint x: 417, startPoint y: 276, endPoint x: 448, endPoint y: 260, distance: 35.5
click at [448, 260] on div "234 TU 2630 245 TU 9061 240 TU 779 241 TU 2030 8 245 TU 9059" at bounding box center [462, 161] width 924 height 236
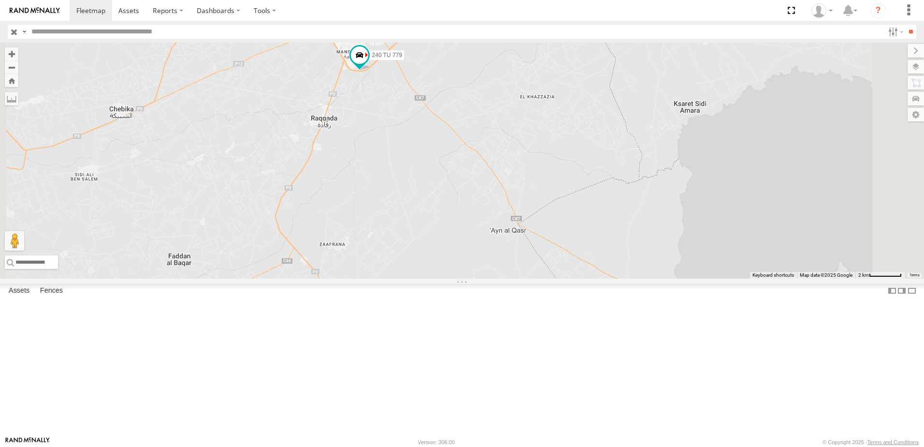
drag, startPoint x: 507, startPoint y: 176, endPoint x: 505, endPoint y: 312, distance: 135.8
click at [507, 278] on div "240 TU 779" at bounding box center [462, 161] width 924 height 236
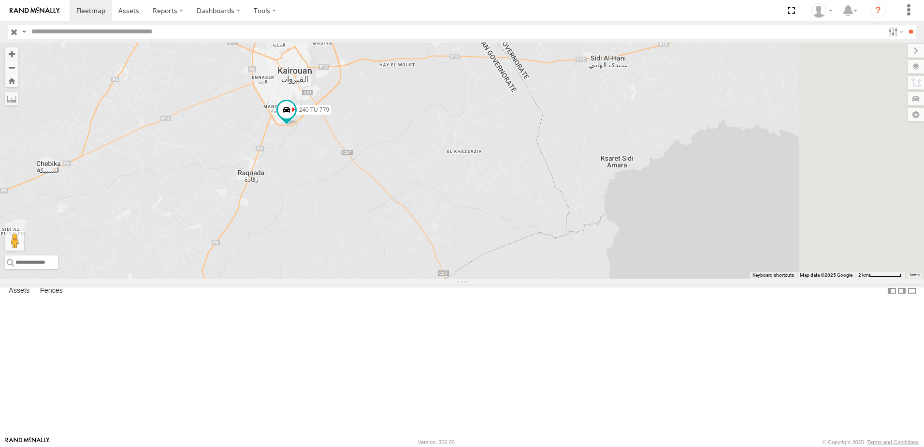
drag, startPoint x: 639, startPoint y: 187, endPoint x: 545, endPoint y: 241, distance: 108.3
click at [545, 241] on div "240 TU 779" at bounding box center [462, 161] width 924 height 236
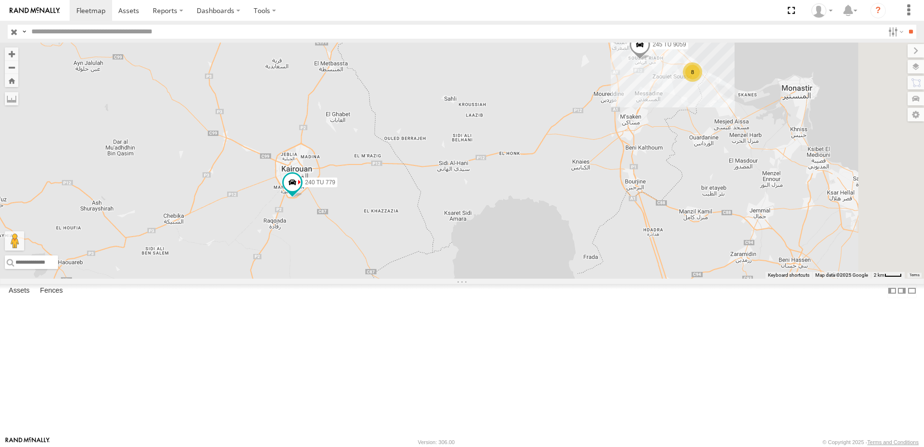
drag, startPoint x: 757, startPoint y: 234, endPoint x: 716, endPoint y: 247, distance: 43.4
click at [716, 247] on div "240 TU 779 241 TU 2030 234 TU 2630 8 247 TU 9972 245 TU 9059" at bounding box center [462, 161] width 924 height 236
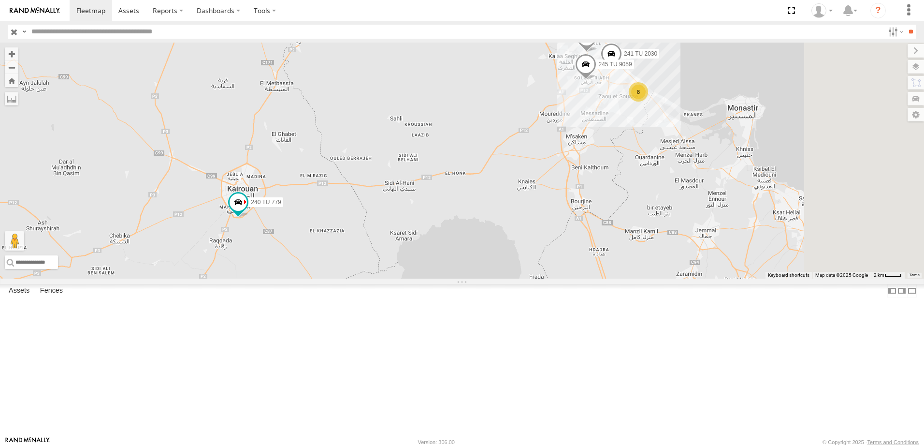
drag, startPoint x: 748, startPoint y: 234, endPoint x: 732, endPoint y: 244, distance: 18.2
click at [734, 243] on div "240 TU 779 241 TU 2030 234 TU 2630 8 247 TU 9972 245 TU 9059" at bounding box center [462, 161] width 924 height 236
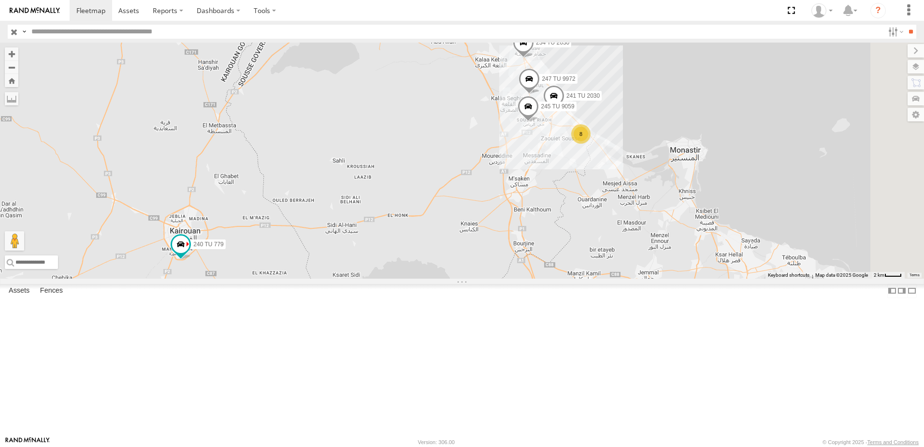
drag, startPoint x: 672, startPoint y: 229, endPoint x: 627, endPoint y: 264, distance: 57.4
click at [627, 264] on div "240 TU 779 241 TU 2030 234 TU 2630 8 247 TU 9972 245 TU 9059" at bounding box center [462, 161] width 924 height 236
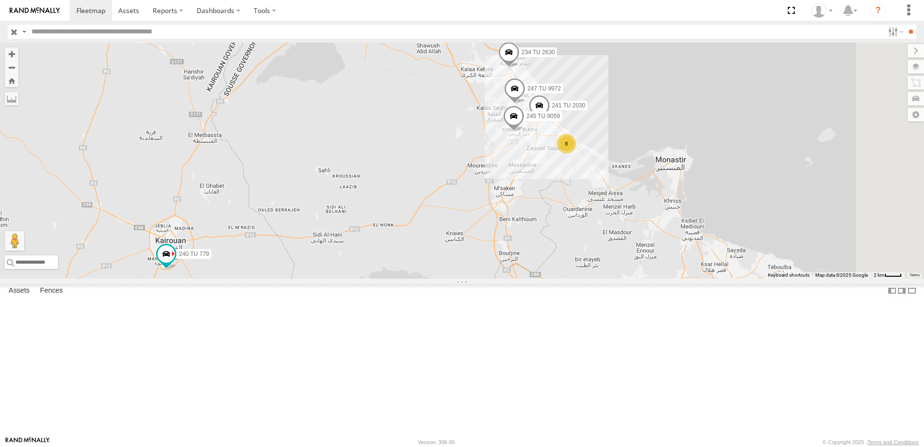
drag, startPoint x: 653, startPoint y: 237, endPoint x: 621, endPoint y: 260, distance: 38.9
click at [621, 260] on div "240 TU 779 241 TU 2030 234 TU 2630 8 247 TU 9972 245 TU 9059" at bounding box center [462, 161] width 924 height 236
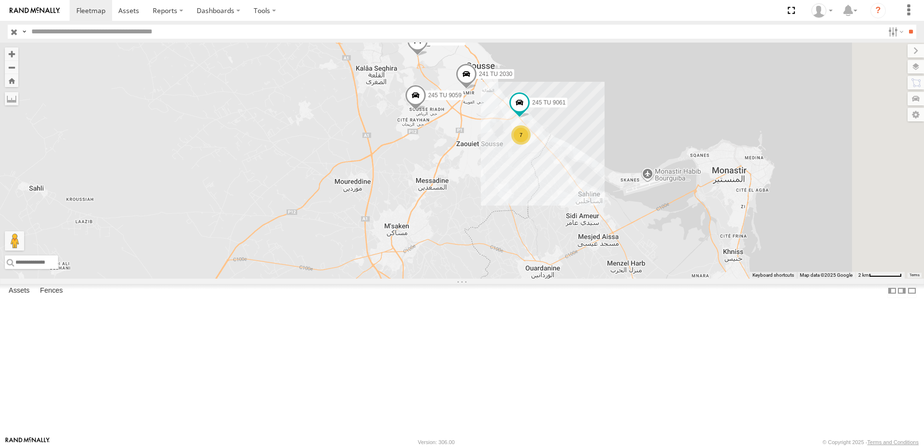
drag, startPoint x: 626, startPoint y: 233, endPoint x: 602, endPoint y: 296, distance: 67.2
click at [602, 278] on div "240 TU 779 241 TU 2030 234 TU 2630 247 TU 9972 245 TU 9059 7 245 TU 9061" at bounding box center [462, 161] width 924 height 236
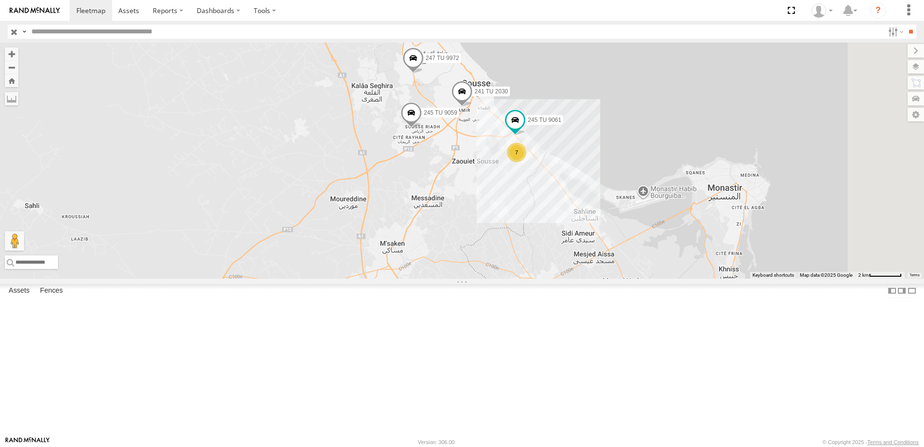
drag, startPoint x: 631, startPoint y: 227, endPoint x: 609, endPoint y: 249, distance: 30.8
click at [526, 162] on div "7" at bounding box center [516, 152] width 19 height 19
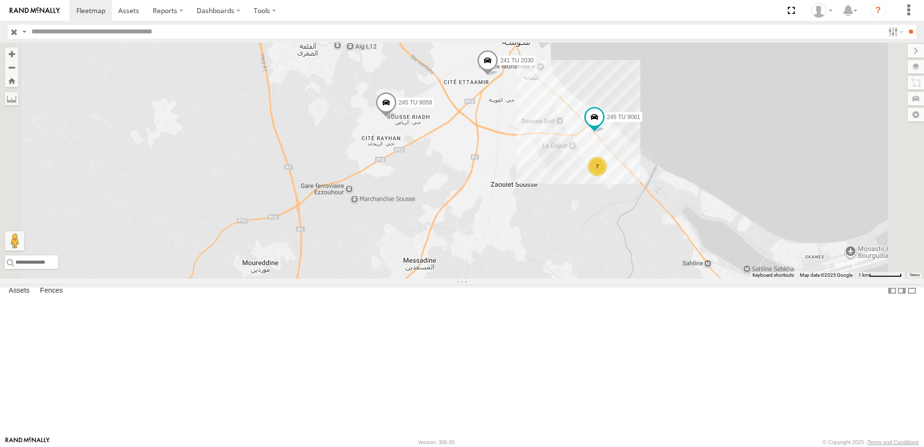
drag, startPoint x: 647, startPoint y: 247, endPoint x: 634, endPoint y: 324, distance: 77.4
click at [611, 278] on div "240 TU 779 241 TU 2030 234 TU 2630 247 TU 9972 245 TU 9059 245 TU 9061 7" at bounding box center [462, 161] width 924 height 236
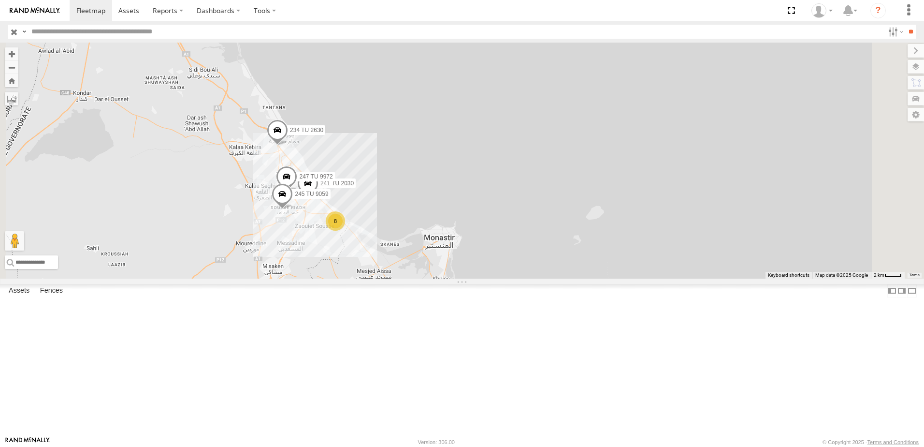
drag, startPoint x: 434, startPoint y: 343, endPoint x: 416, endPoint y: 388, distance: 48.4
click at [416, 278] on div "240 TU 779 234 TU 2630 241 TU 2030 8 247 TU 9972 245 TU 9059" at bounding box center [462, 161] width 924 height 236
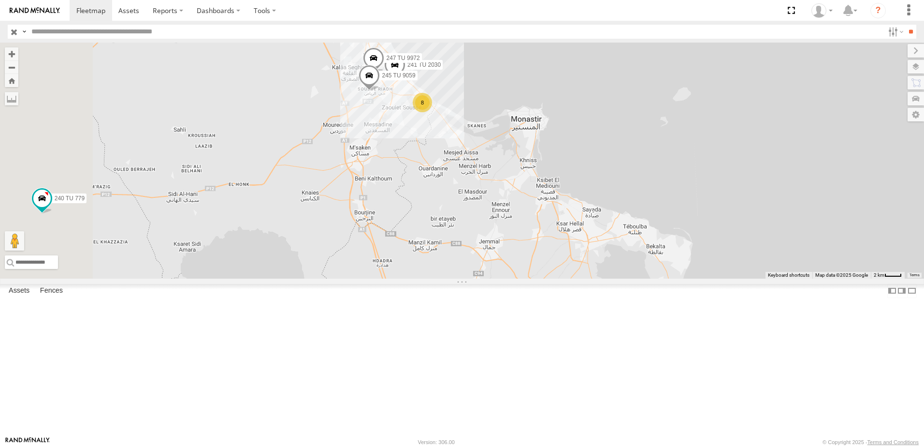
drag, startPoint x: 330, startPoint y: 325, endPoint x: 460, endPoint y: 142, distance: 224.4
click at [460, 142] on div "240 TU 779 234 TU 2630 241 TU 2030 8 247 TU 9972 245 TU 9059" at bounding box center [462, 161] width 924 height 236
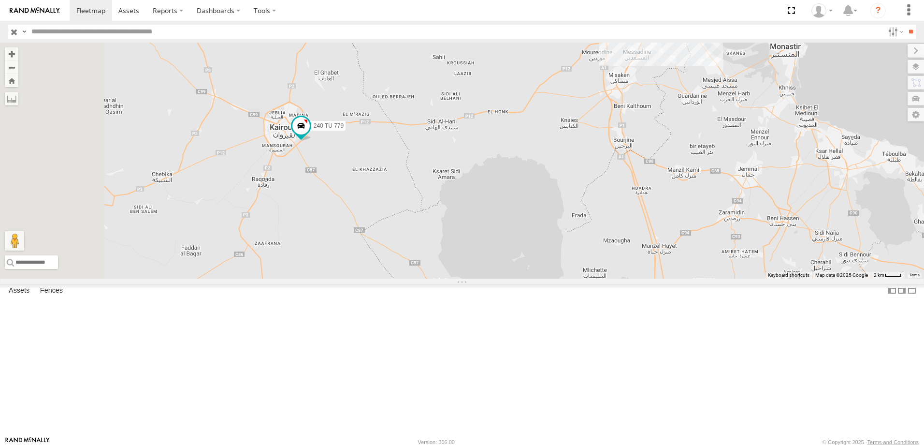
drag, startPoint x: 352, startPoint y: 282, endPoint x: 566, endPoint y: 256, distance: 215.2
click at [566, 256] on div "240 TU 779 234 TU 2630 241 TU 2030 8 247 TU 9972 245 TU 9059" at bounding box center [462, 161] width 924 height 236
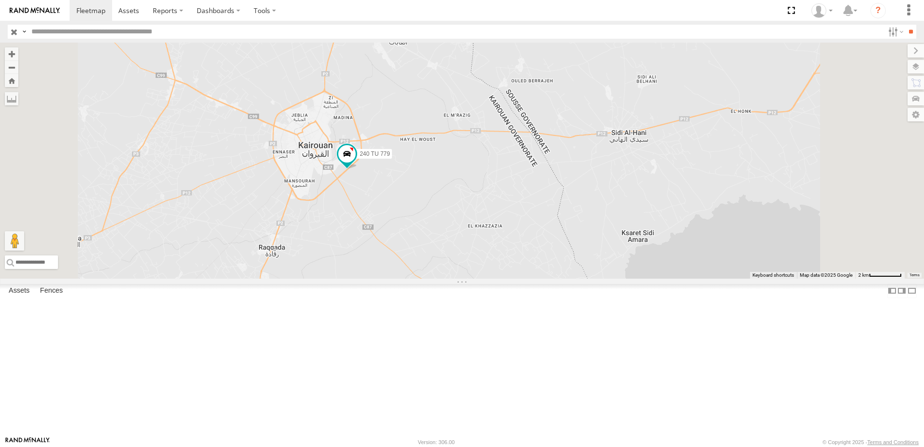
drag, startPoint x: 492, startPoint y: 187, endPoint x: 478, endPoint y: 248, distance: 62.9
click at [478, 248] on div "240 TU 779 234 TU 2630 241 TU 2030 247 TU 9972 245 TU 9059" at bounding box center [462, 161] width 924 height 236
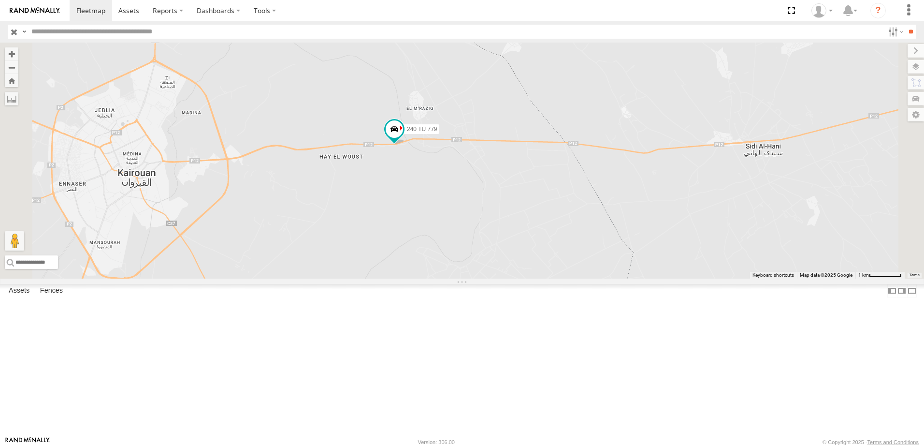
click at [601, 278] on div "240 TU 779" at bounding box center [462, 161] width 924 height 236
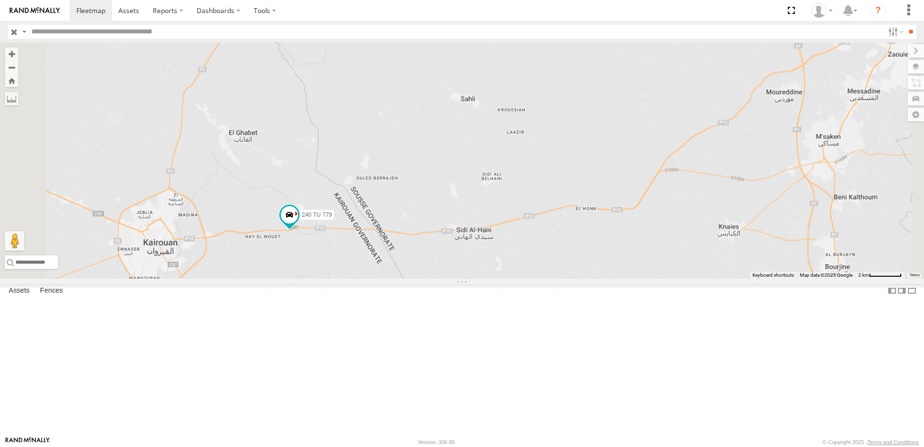
drag, startPoint x: 781, startPoint y: 288, endPoint x: 732, endPoint y: 313, distance: 55.1
click at [727, 278] on div "240 TU 779" at bounding box center [462, 161] width 924 height 236
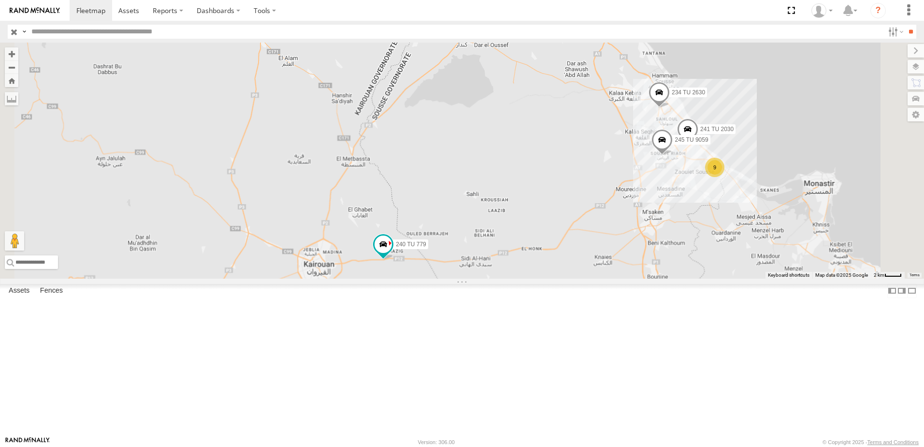
drag, startPoint x: 766, startPoint y: 293, endPoint x: 748, endPoint y: 300, distance: 18.7
click at [748, 278] on div "240 TU 779 241 TU 2030 234 TU 2630 9 245 TU 9059" at bounding box center [462, 161] width 924 height 236
